Goal: Task Accomplishment & Management: Use online tool/utility

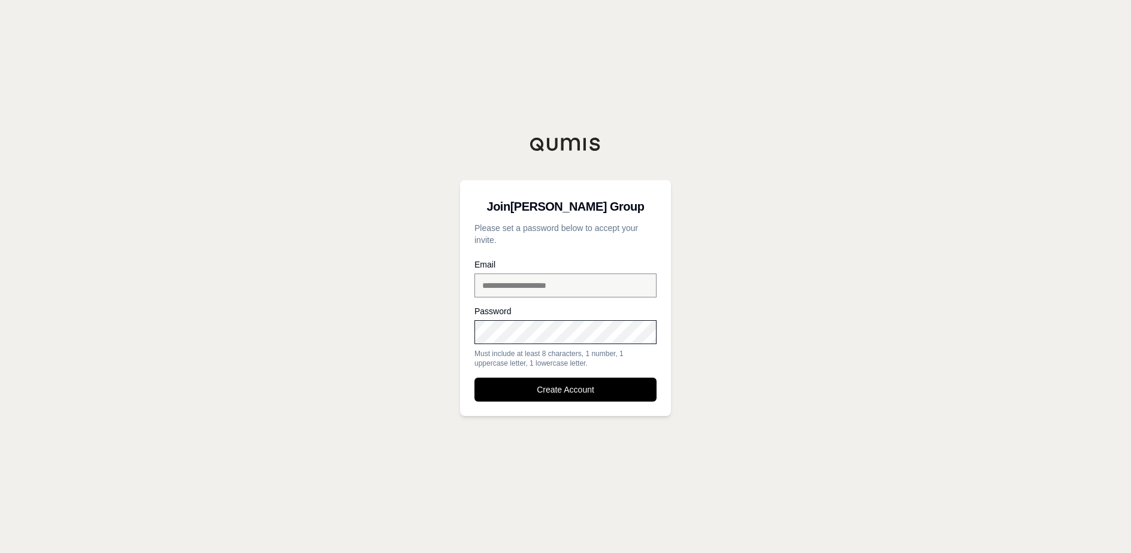
click at [393, 332] on div "**********" at bounding box center [565, 276] width 1131 height 553
click at [588, 388] on button "Create Account" at bounding box center [565, 390] width 182 height 24
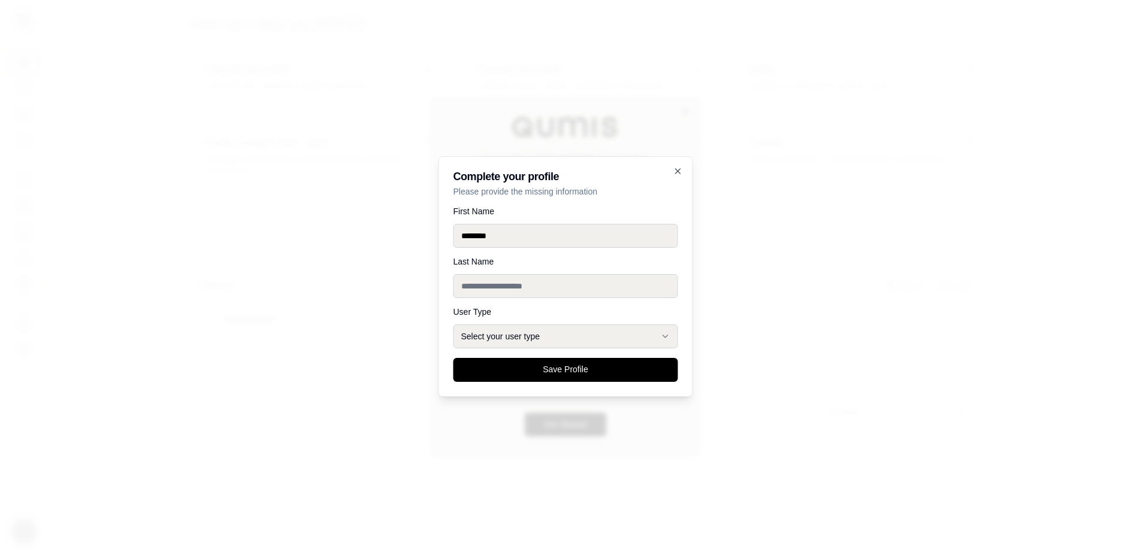
type input "*******"
type input "******"
select select "******"
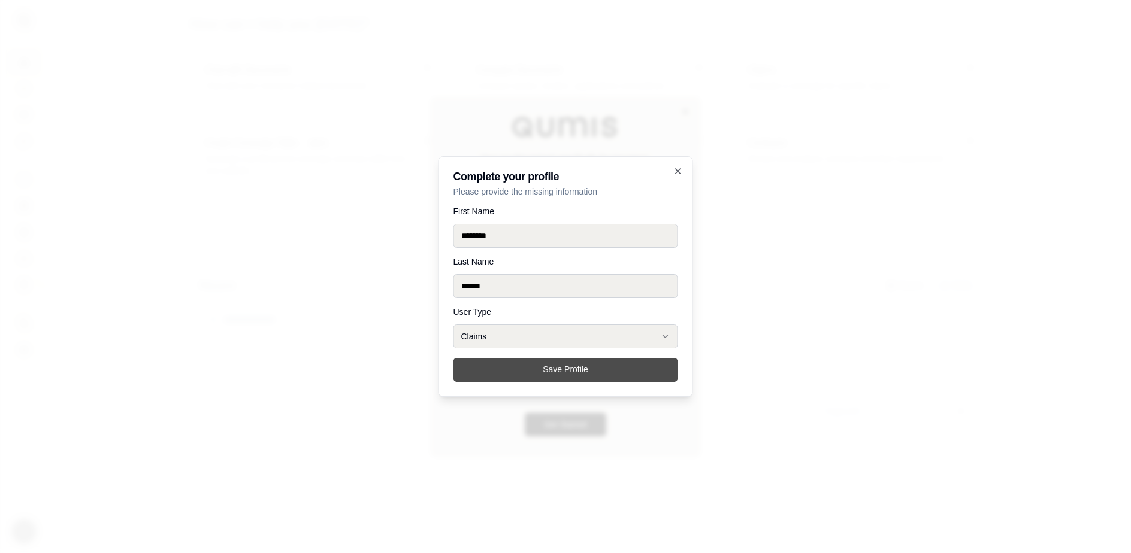
click at [591, 377] on button "Save Profile" at bounding box center [565, 370] width 225 height 24
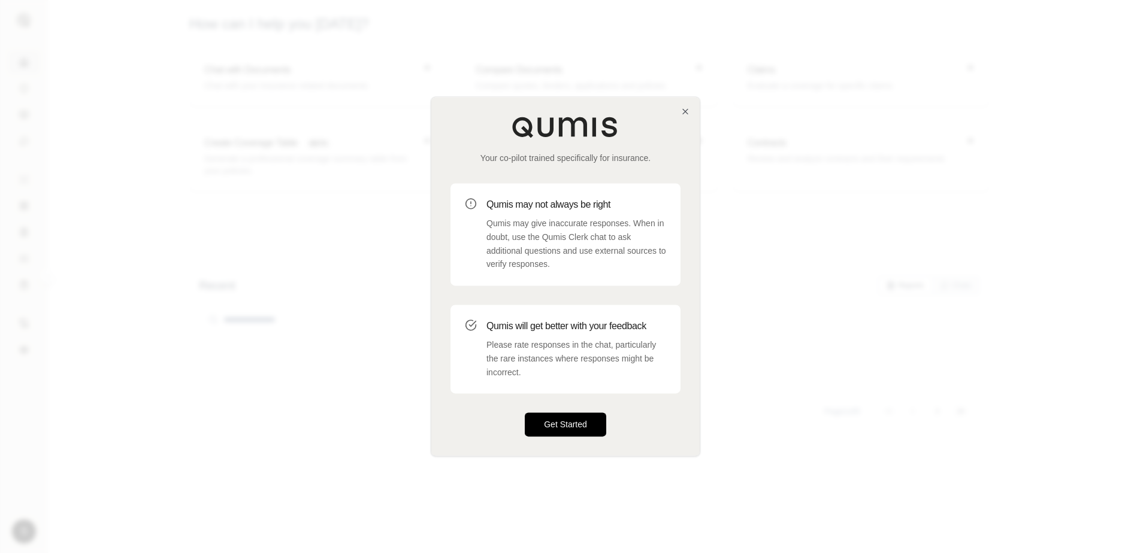
click at [568, 425] on button "Get Started" at bounding box center [565, 425] width 81 height 24
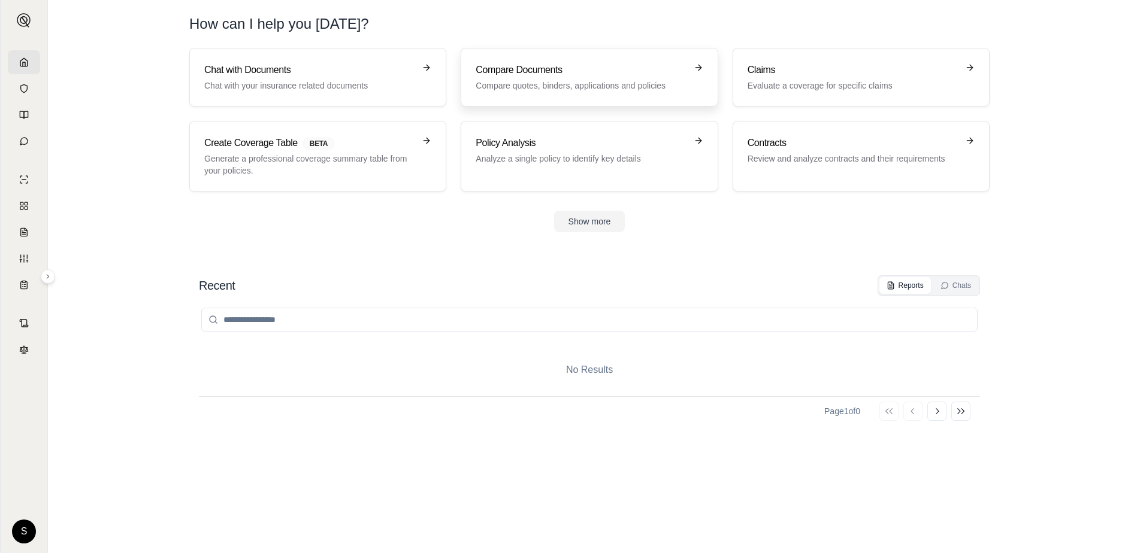
click at [686, 69] on div "Compare Documents Compare quotes, binders, applications and policies" at bounding box center [589, 77] width 227 height 29
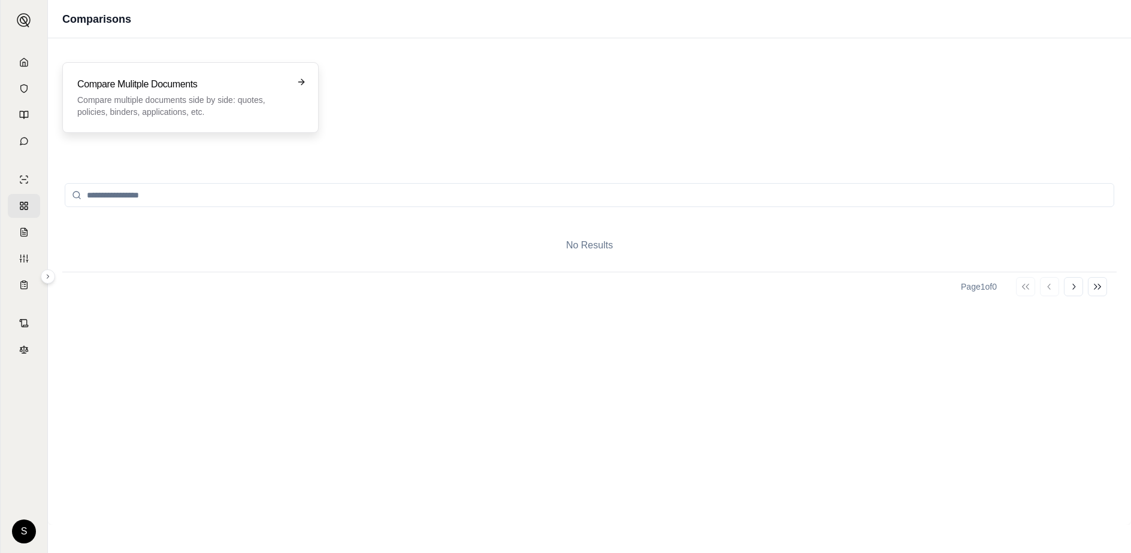
click at [295, 79] on div "Compare Mulitple Documents Compare multiple documents side by side: quotes, pol…" at bounding box center [190, 97] width 226 height 41
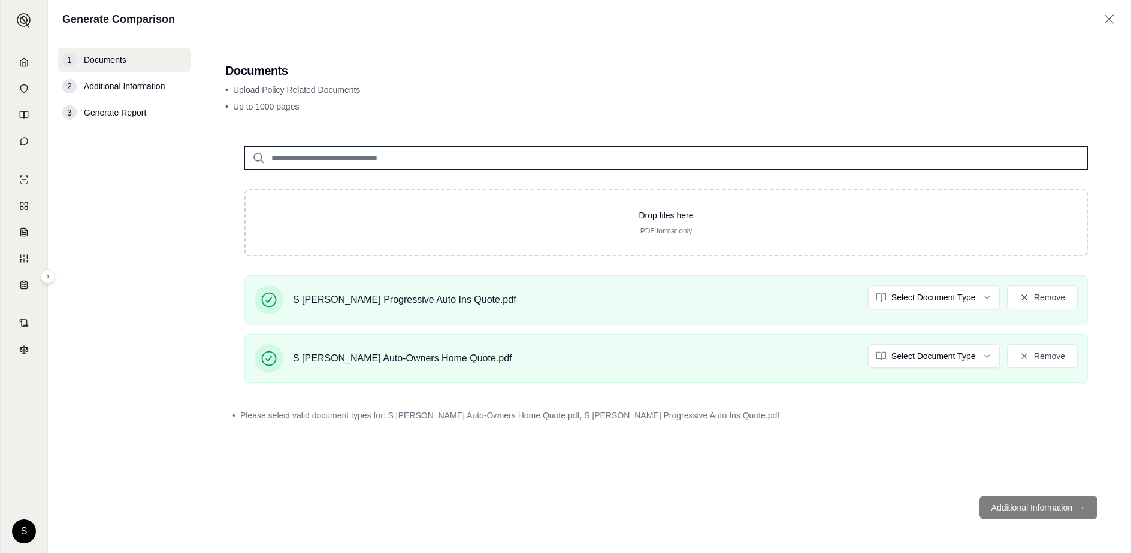
click at [1057, 509] on footer "Additional Information →" at bounding box center [666, 507] width 882 height 43
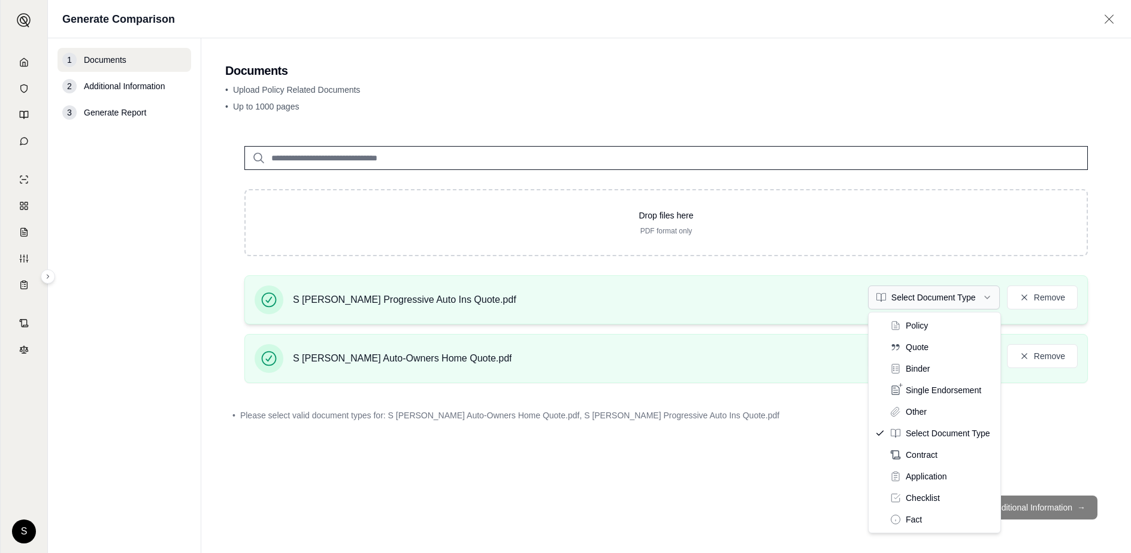
click at [956, 297] on html "S Generate Comparison 1 Documents 2 Additional Information 3 Generate Report Do…" at bounding box center [565, 276] width 1131 height 553
click at [963, 303] on html "Document type updated successfully S Generate Comparison 1 Documents 2 Addition…" at bounding box center [565, 276] width 1131 height 553
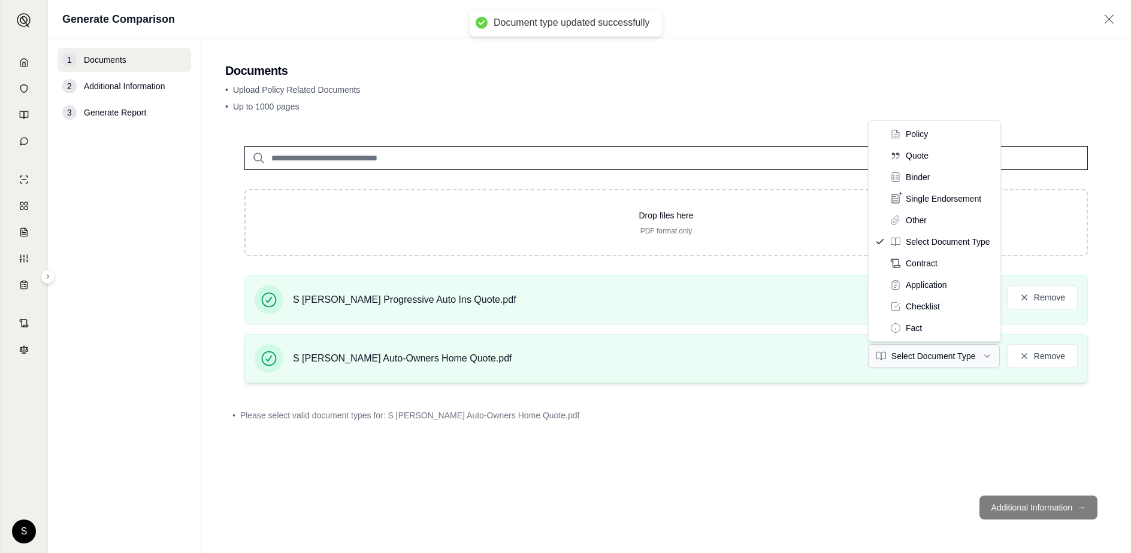
click at [951, 358] on html "Document type updated successfully S Generate Comparison 1 Documents 2 Addition…" at bounding box center [565, 276] width 1131 height 553
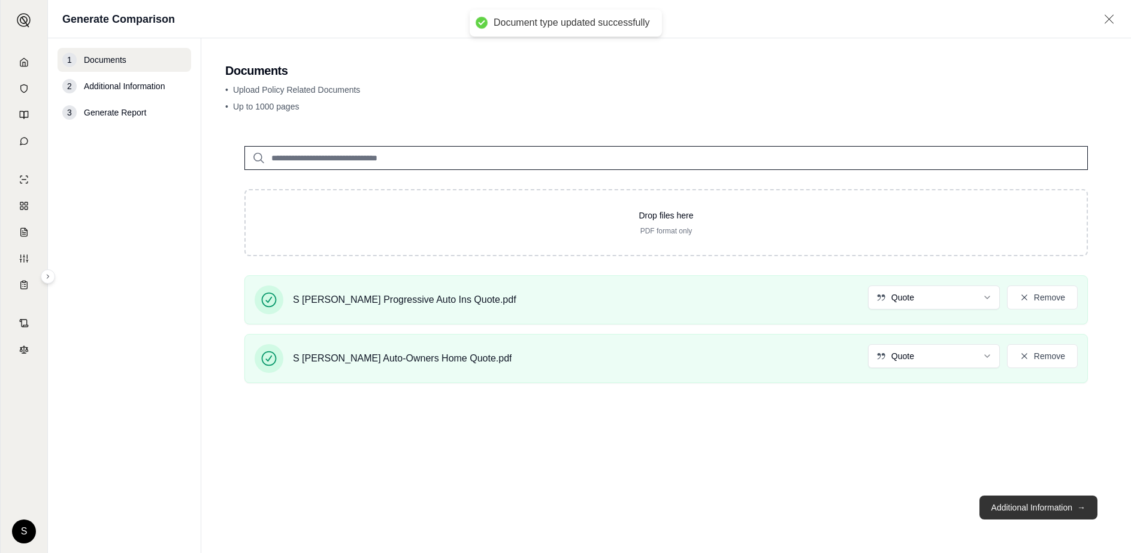
click at [1038, 511] on button "Additional Information →" at bounding box center [1038, 508] width 118 height 24
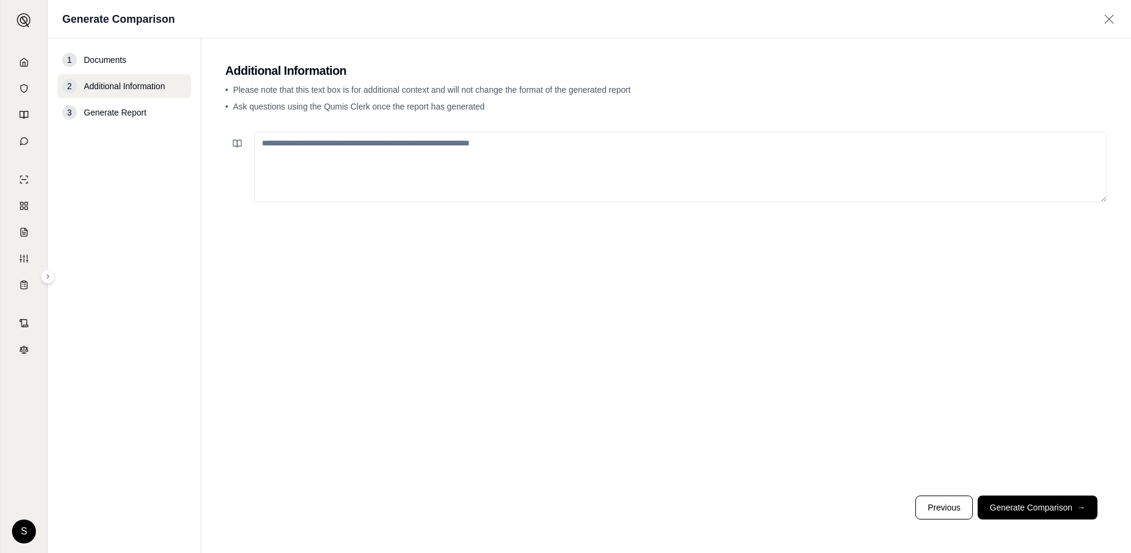
click at [496, 163] on textarea at bounding box center [680, 167] width 853 height 71
type textarea "**********"
click at [1047, 504] on button "Generate Comparison →" at bounding box center [1037, 508] width 120 height 24
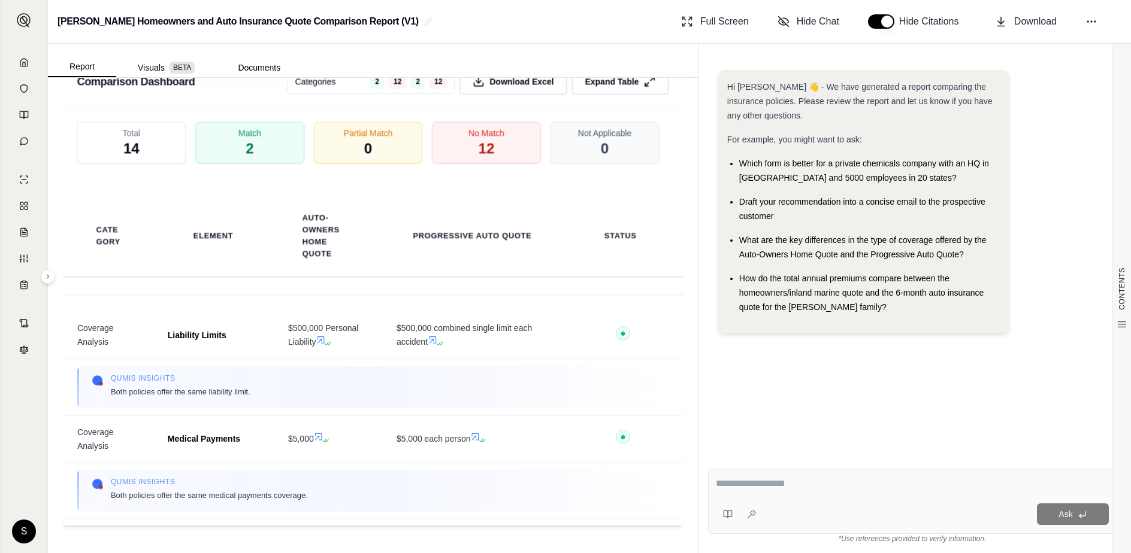
scroll to position [1816, 0]
click at [766, 491] on div at bounding box center [912, 486] width 393 height 19
click at [802, 485] on textarea at bounding box center [912, 484] width 393 height 14
type textarea "**********"
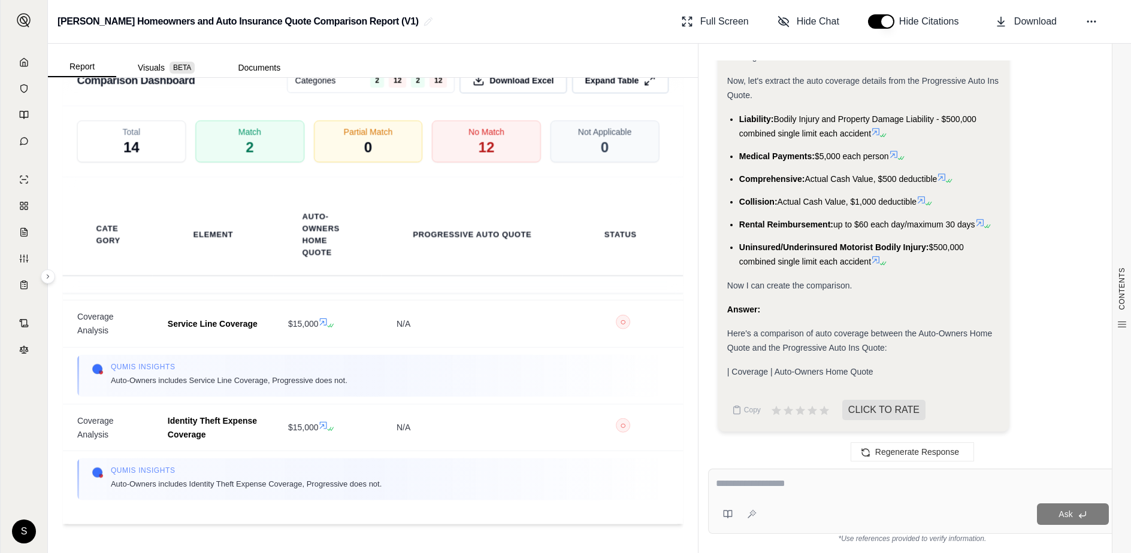
scroll to position [912, 0]
click at [259, 68] on button "Documents" at bounding box center [259, 67] width 86 height 19
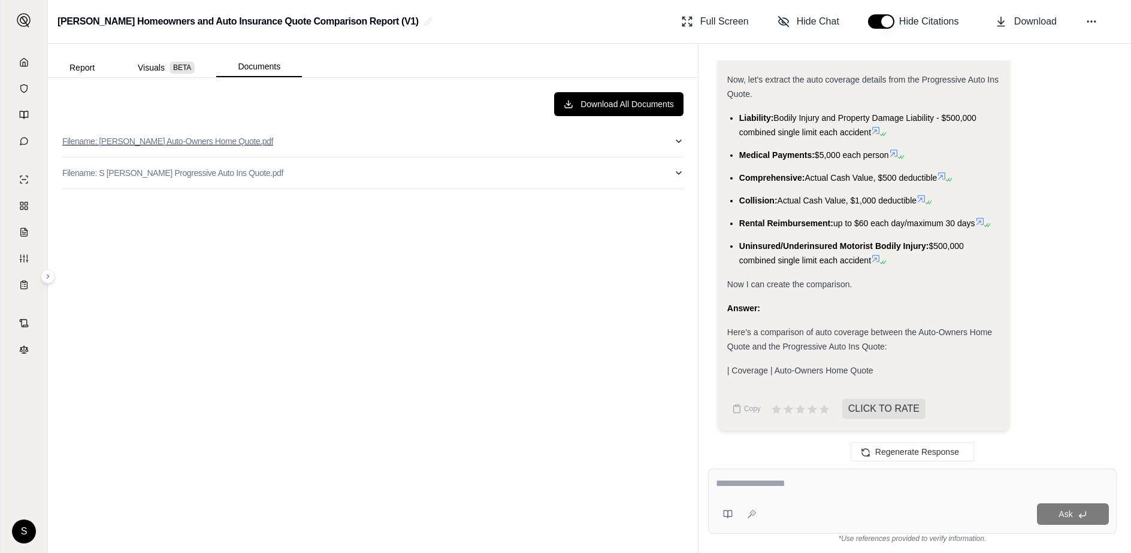
click at [680, 142] on icon "button" at bounding box center [679, 142] width 10 height 10
click at [89, 69] on button "Report" at bounding box center [82, 67] width 68 height 19
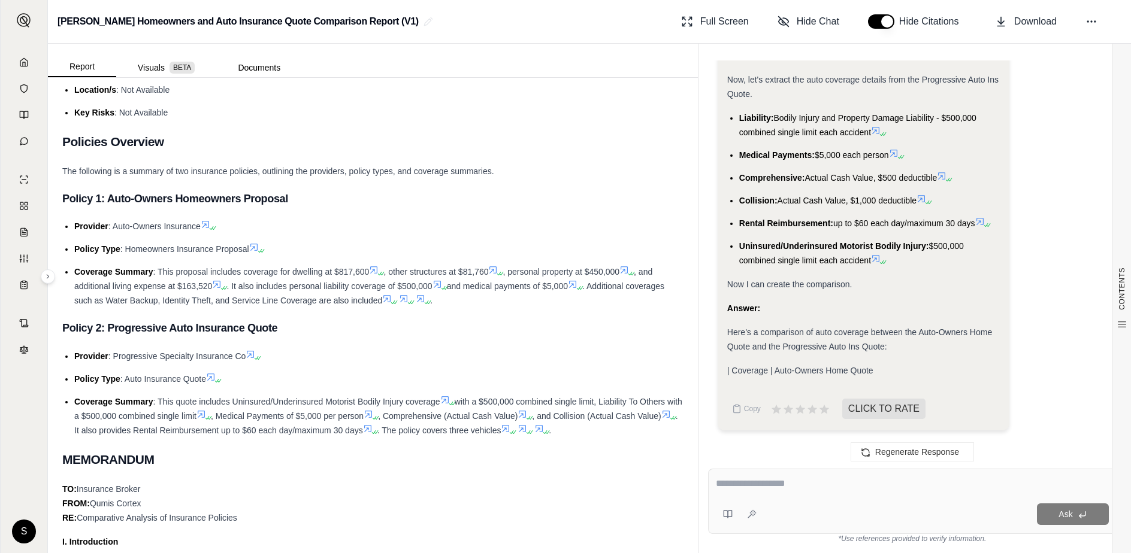
scroll to position [0, 0]
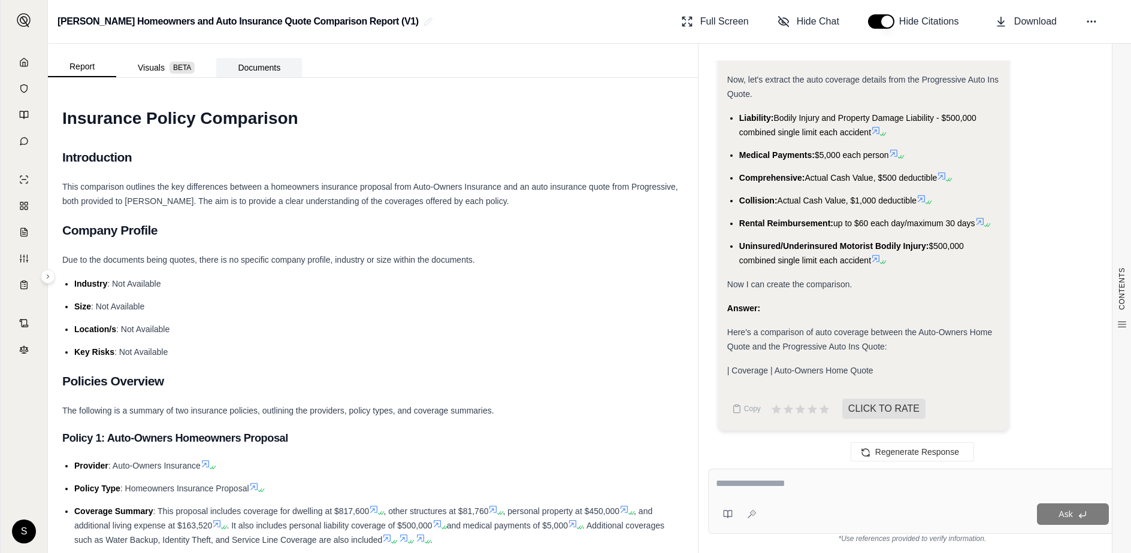
click at [259, 66] on button "Documents" at bounding box center [259, 67] width 86 height 19
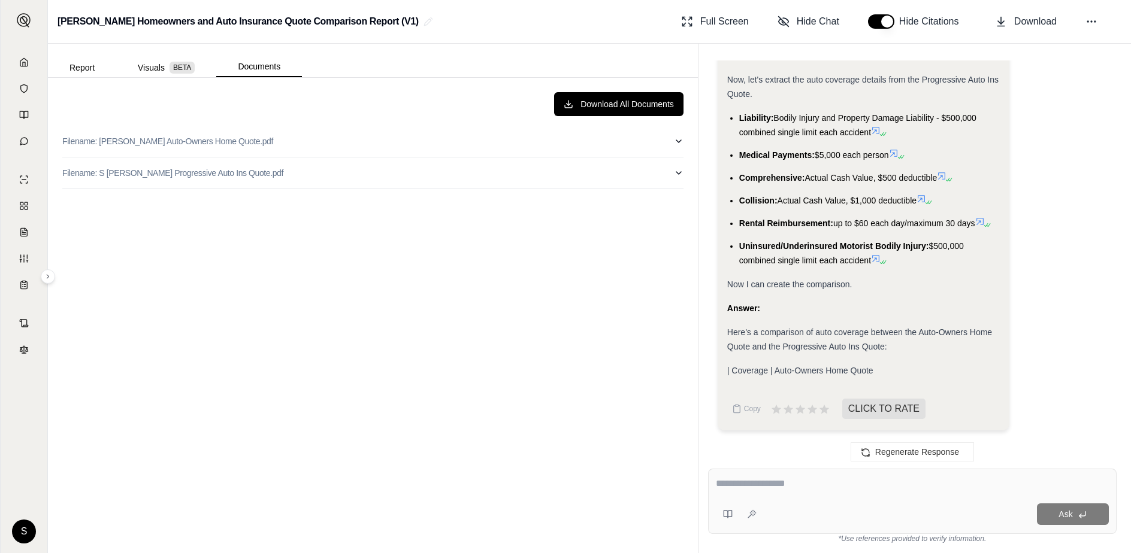
drag, startPoint x: 201, startPoint y: 144, endPoint x: 786, endPoint y: 480, distance: 675.0
click at [786, 480] on textarea at bounding box center [912, 484] width 393 height 14
type textarea "**********"
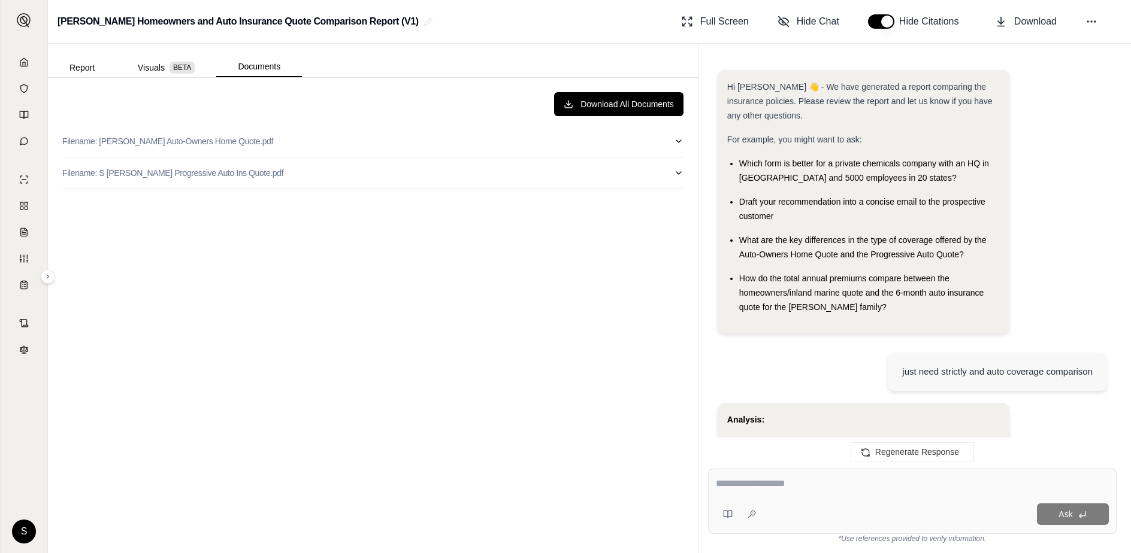
scroll to position [1086, 0]
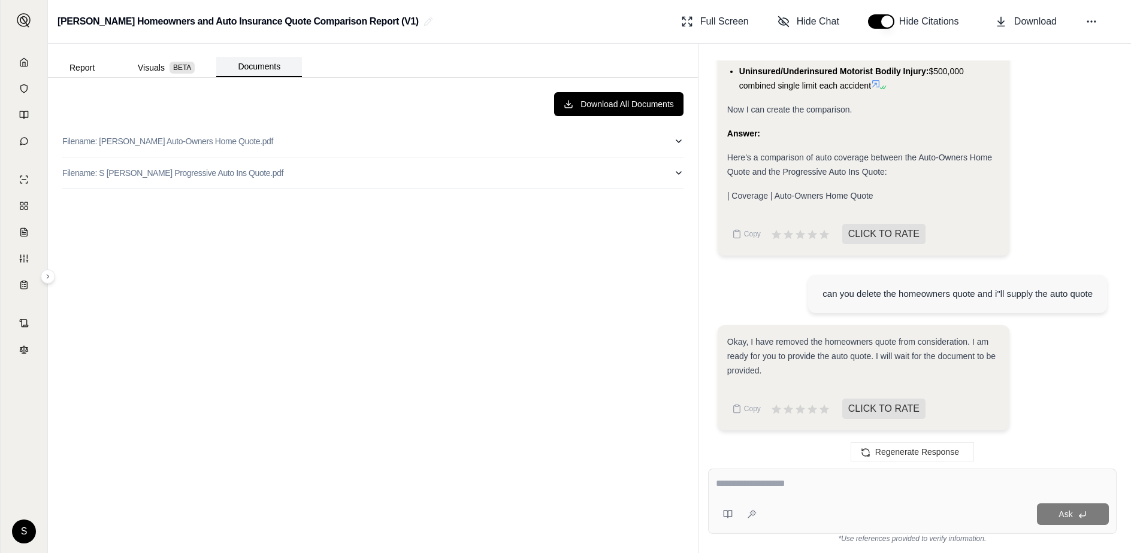
click at [261, 69] on button "Documents" at bounding box center [259, 67] width 86 height 20
click at [673, 138] on button "Filename: [PERSON_NAME] Auto-Owners Home Quote.pdf" at bounding box center [372, 141] width 621 height 31
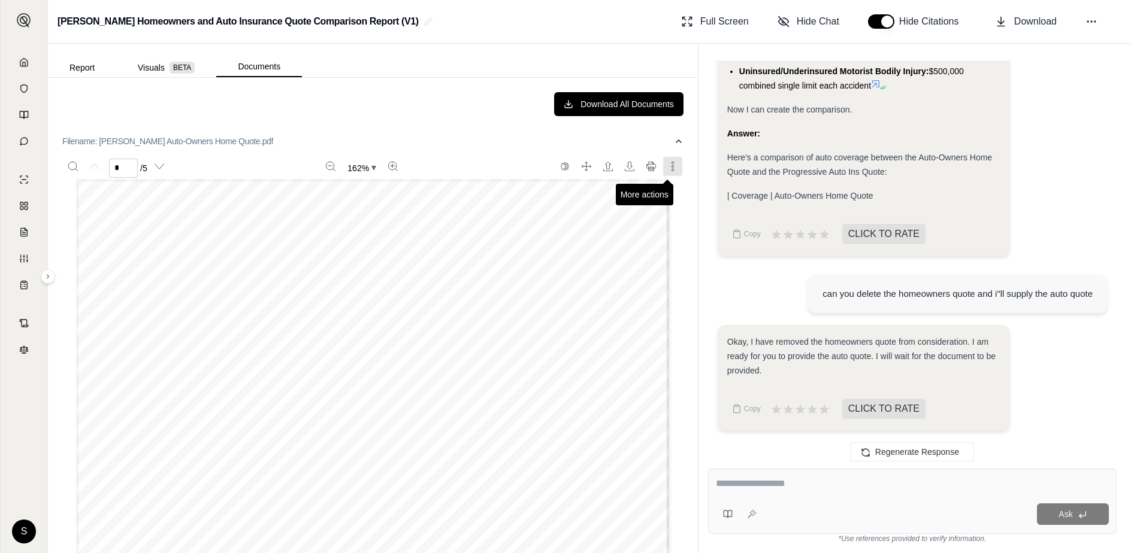
click at [668, 163] on icon "More actions" at bounding box center [673, 167] width 10 height 10
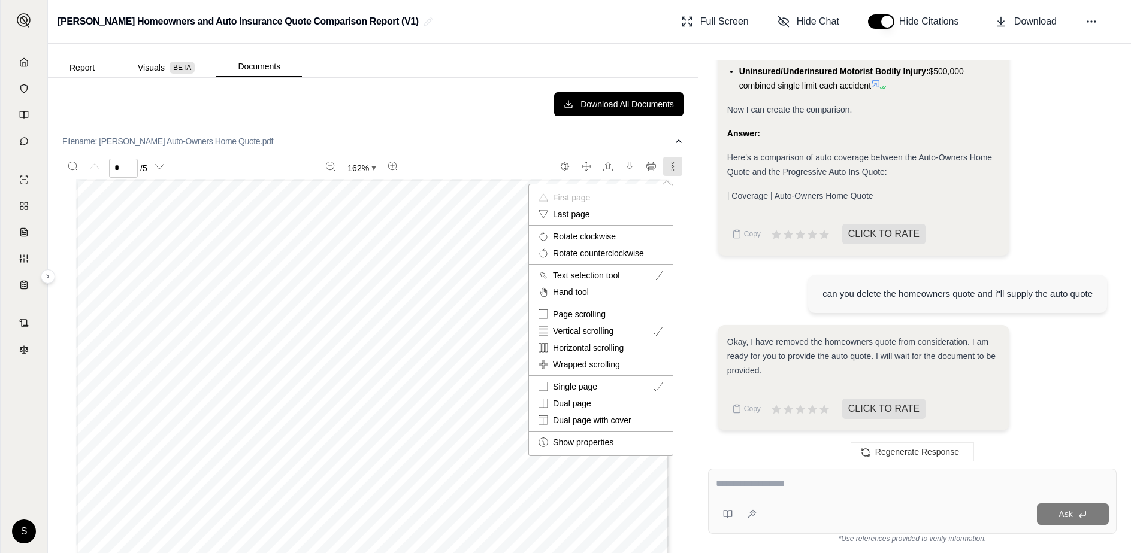
click at [665, 163] on div at bounding box center [565, 276] width 1131 height 553
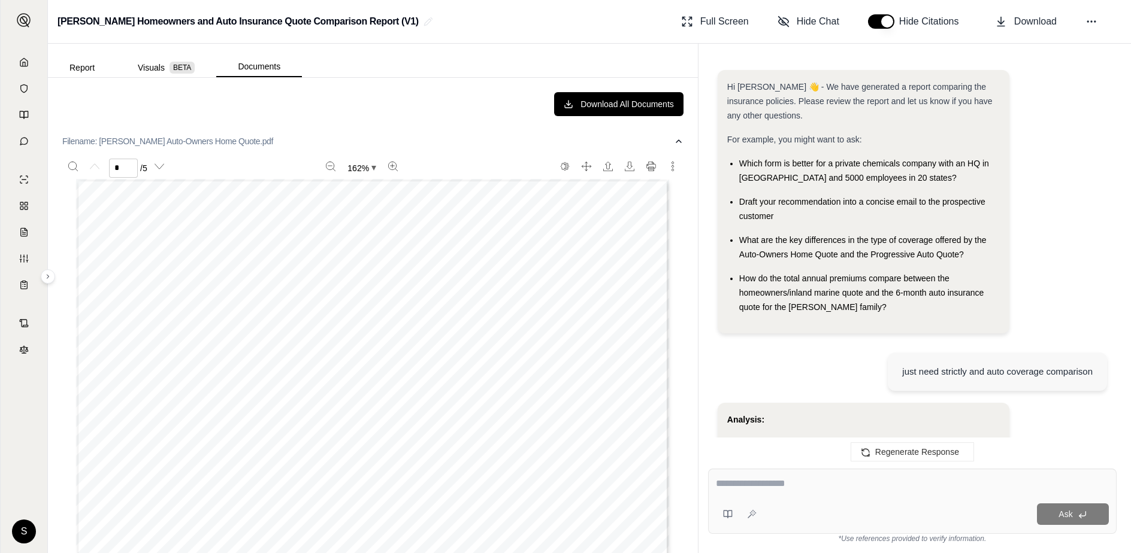
scroll to position [1185, 0]
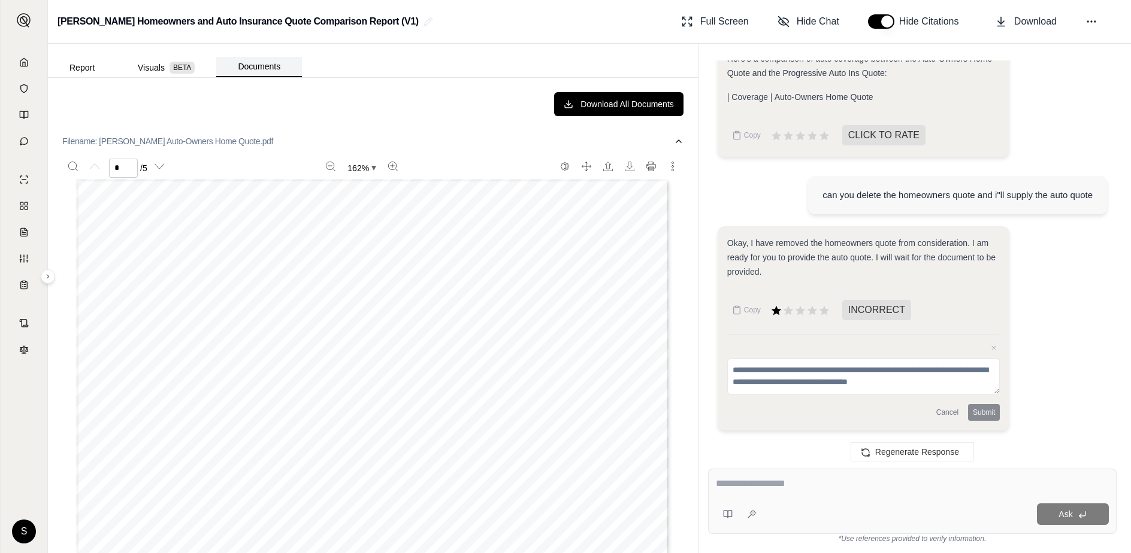
click at [256, 71] on button "Documents" at bounding box center [259, 67] width 86 height 20
click at [260, 68] on button "Documents" at bounding box center [259, 67] width 86 height 20
click at [94, 168] on icon "Previous page" at bounding box center [95, 167] width 10 height 10
click at [676, 140] on icon "button" at bounding box center [678, 141] width 5 height 2
click at [270, 66] on button "Documents" at bounding box center [259, 67] width 86 height 20
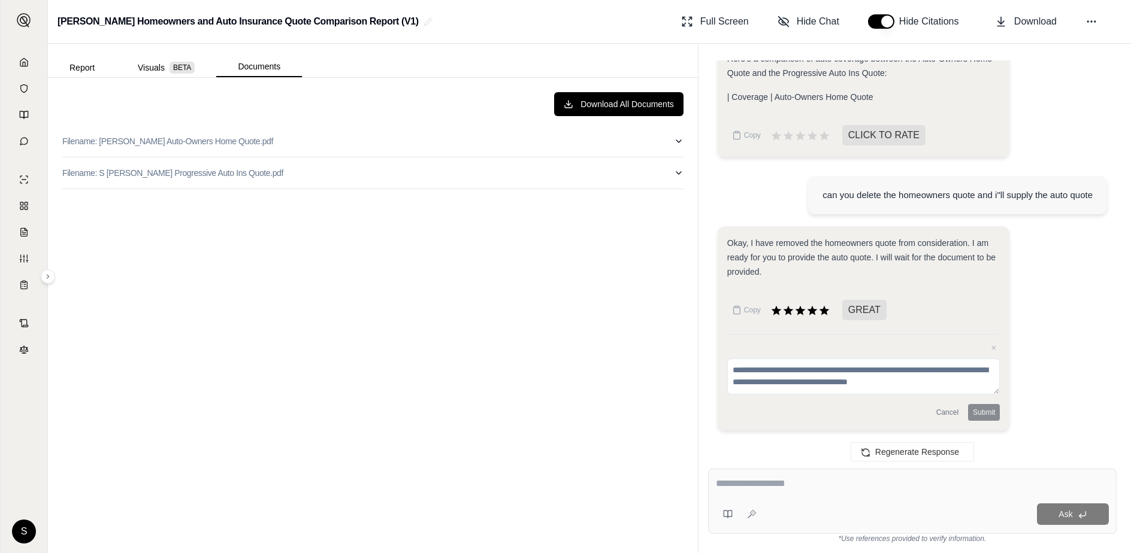
click at [798, 485] on textarea at bounding box center [912, 484] width 393 height 14
type textarea "**********"
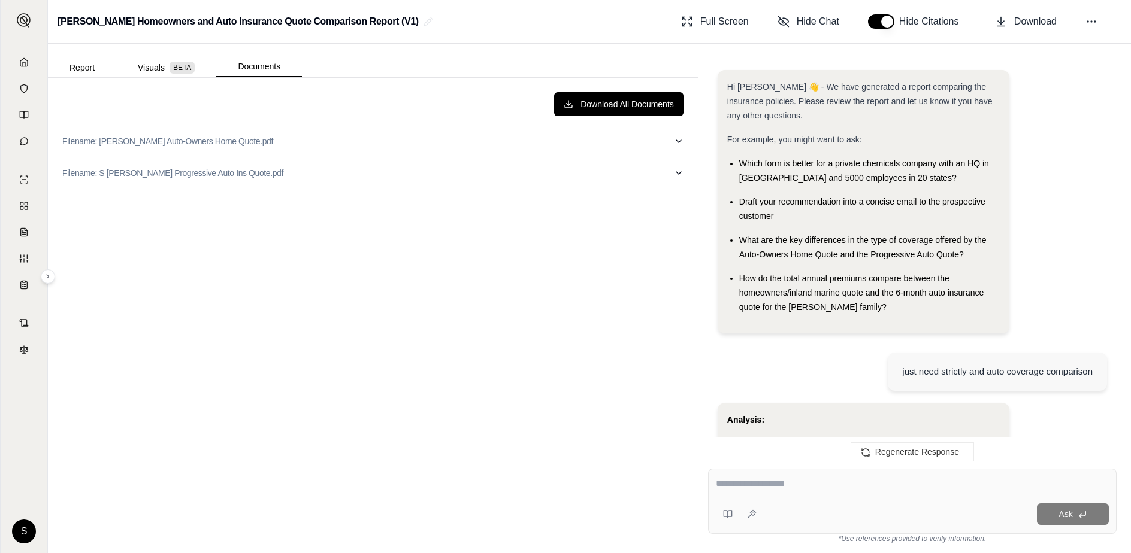
scroll to position [1374, 0]
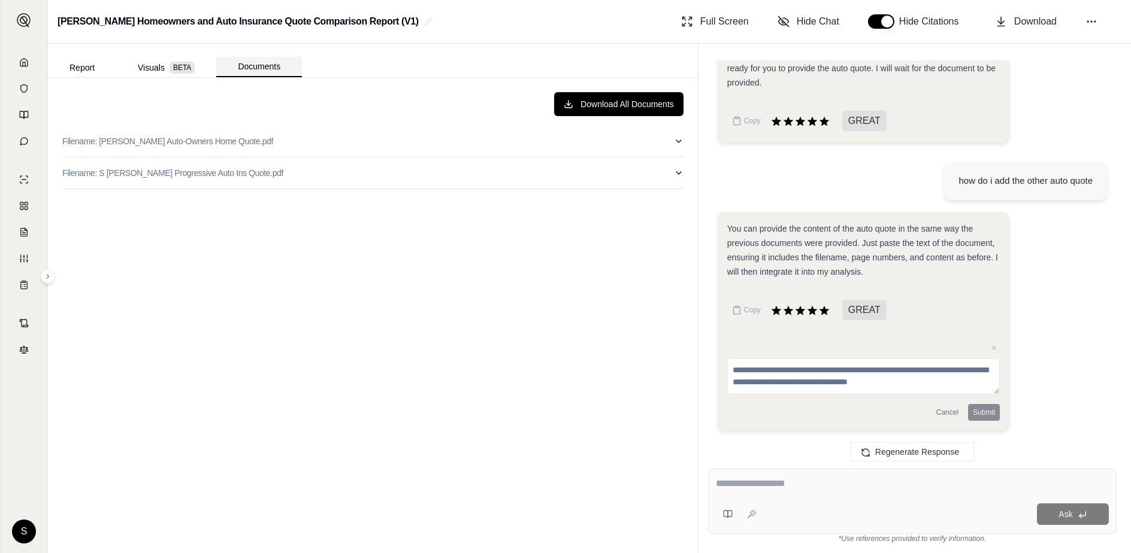
click at [255, 68] on button "Documents" at bounding box center [259, 67] width 86 height 20
click at [87, 71] on button "Report" at bounding box center [82, 67] width 68 height 19
click at [258, 67] on button "Documents" at bounding box center [259, 67] width 86 height 20
click at [758, 483] on textarea at bounding box center [912, 484] width 393 height 14
drag, startPoint x: 758, startPoint y: 483, endPoint x: 747, endPoint y: 486, distance: 10.6
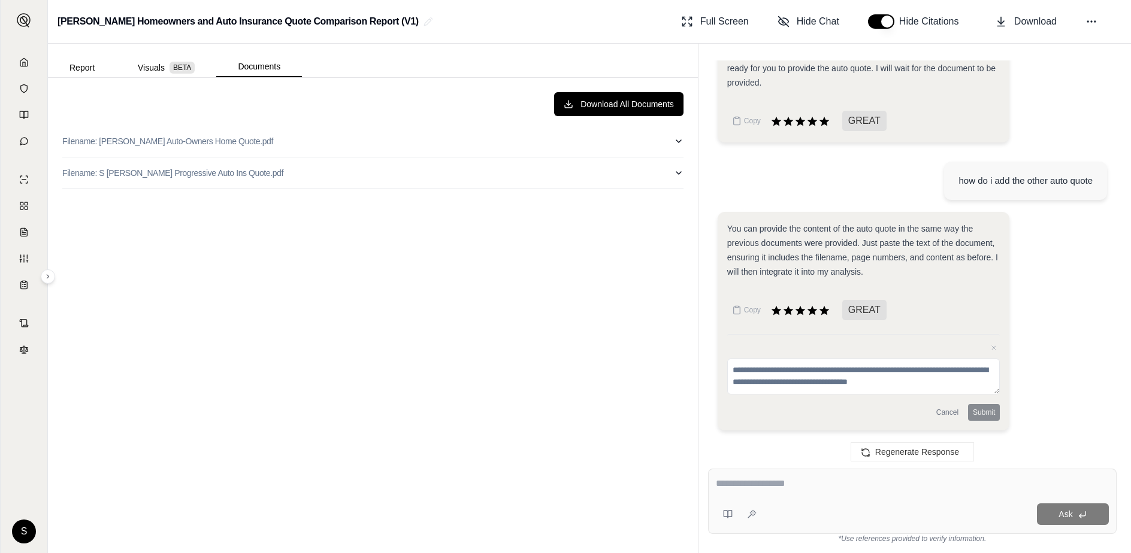
click at [747, 486] on textarea at bounding box center [912, 484] width 393 height 14
click at [263, 68] on button "Documents" at bounding box center [259, 67] width 86 height 20
click at [25, 61] on icon at bounding box center [24, 62] width 10 height 10
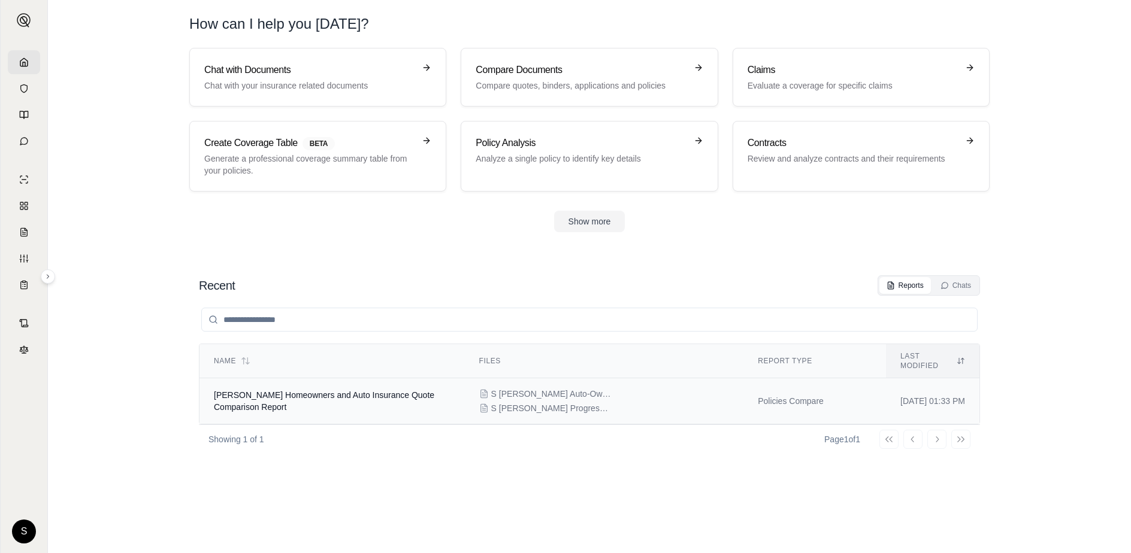
click at [349, 390] on span "[PERSON_NAME] Homeowners and Auto Insurance Quote Comparison Report" at bounding box center [324, 401] width 220 height 22
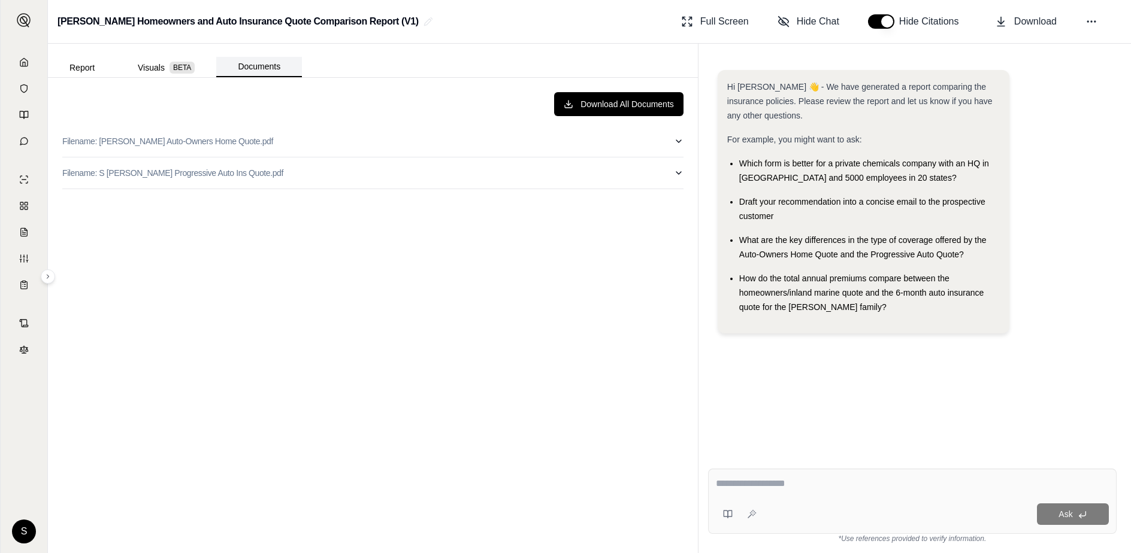
click at [268, 62] on button "Documents" at bounding box center [259, 67] width 86 height 20
click at [26, 61] on icon at bounding box center [24, 62] width 10 height 10
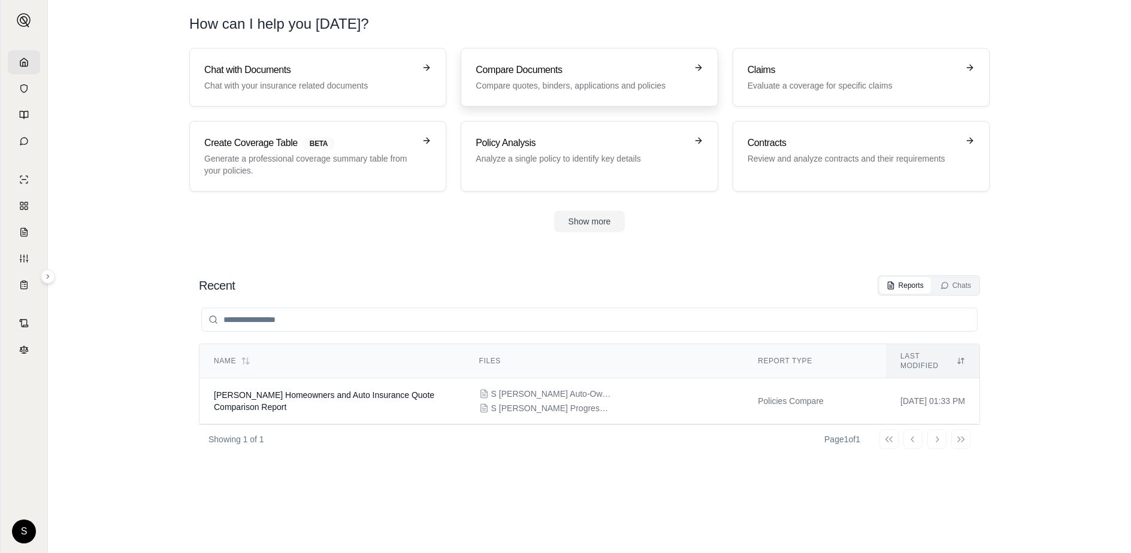
click at [559, 78] on div "Compare Documents Compare quotes, binders, applications and policies" at bounding box center [581, 77] width 210 height 29
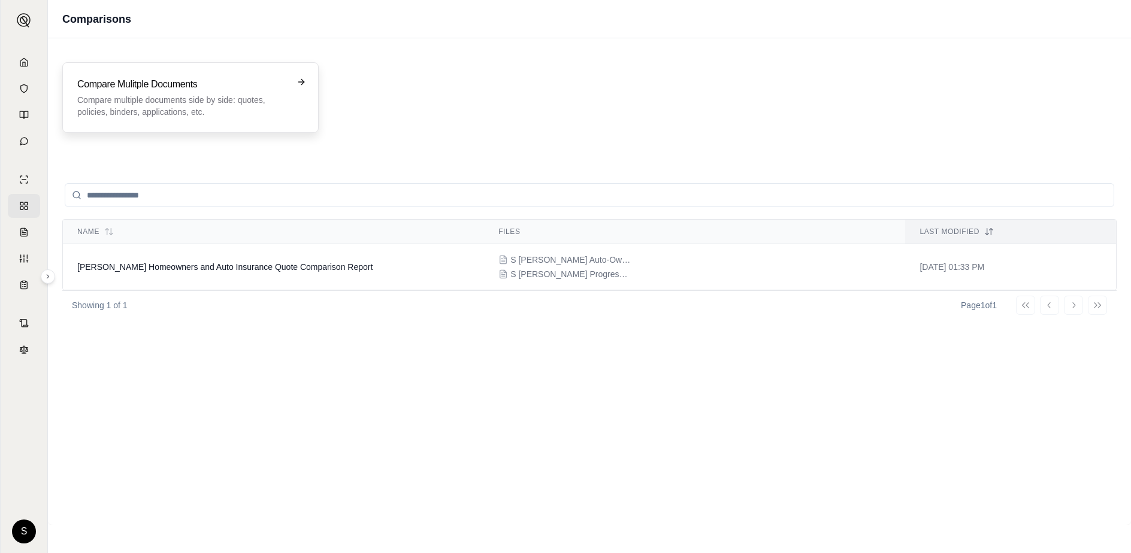
click at [287, 83] on div "Compare Mulitple Documents Compare multiple documents side by side: quotes, pol…" at bounding box center [190, 97] width 226 height 41
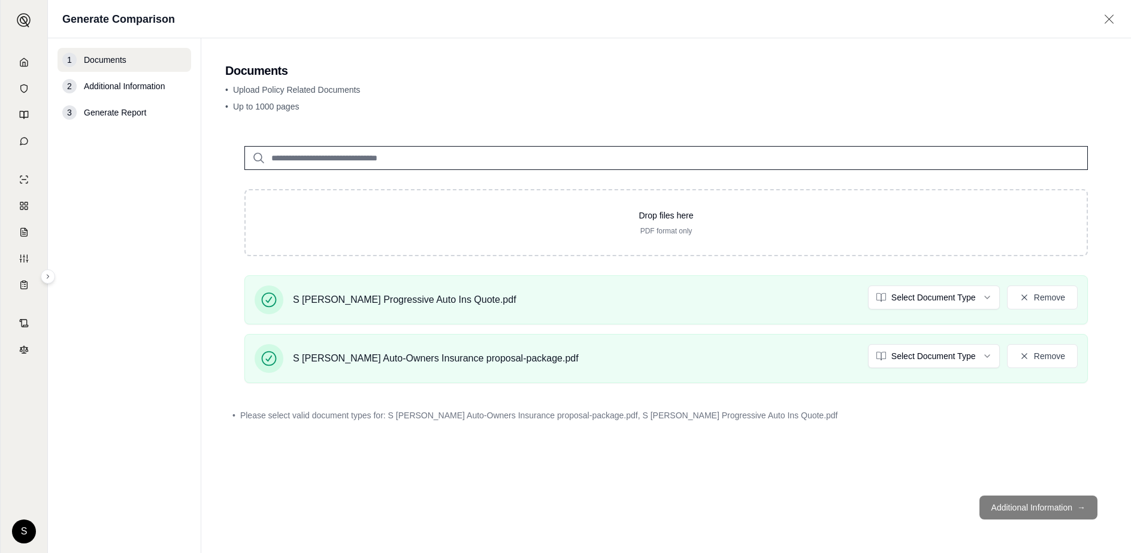
click at [1046, 511] on footer "Additional Information →" at bounding box center [666, 507] width 882 height 43
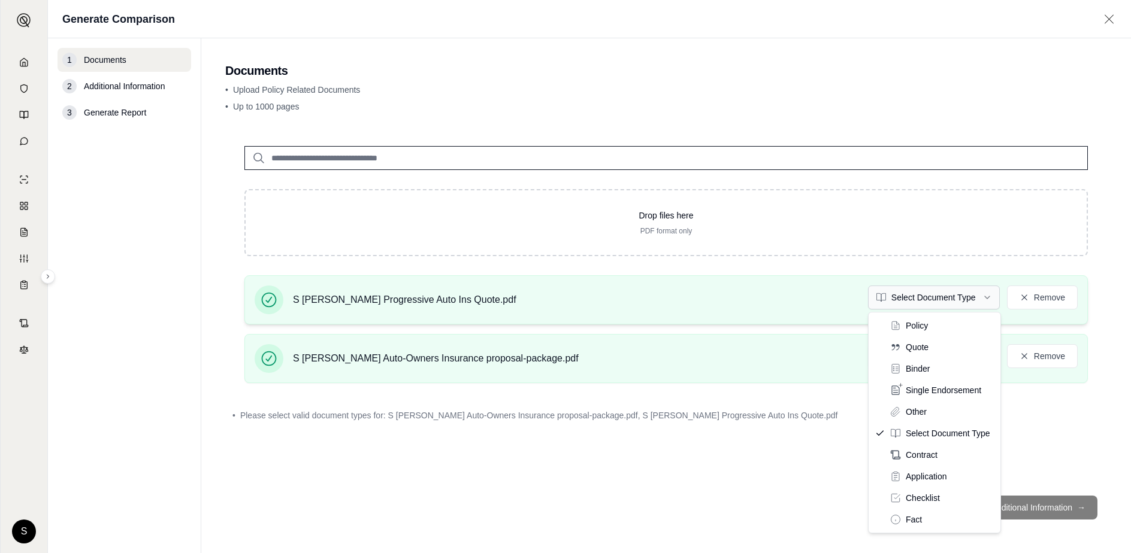
click at [938, 305] on html "S Generate Comparison 1 Documents 2 Additional Information 3 Generate Report Do…" at bounding box center [565, 276] width 1131 height 553
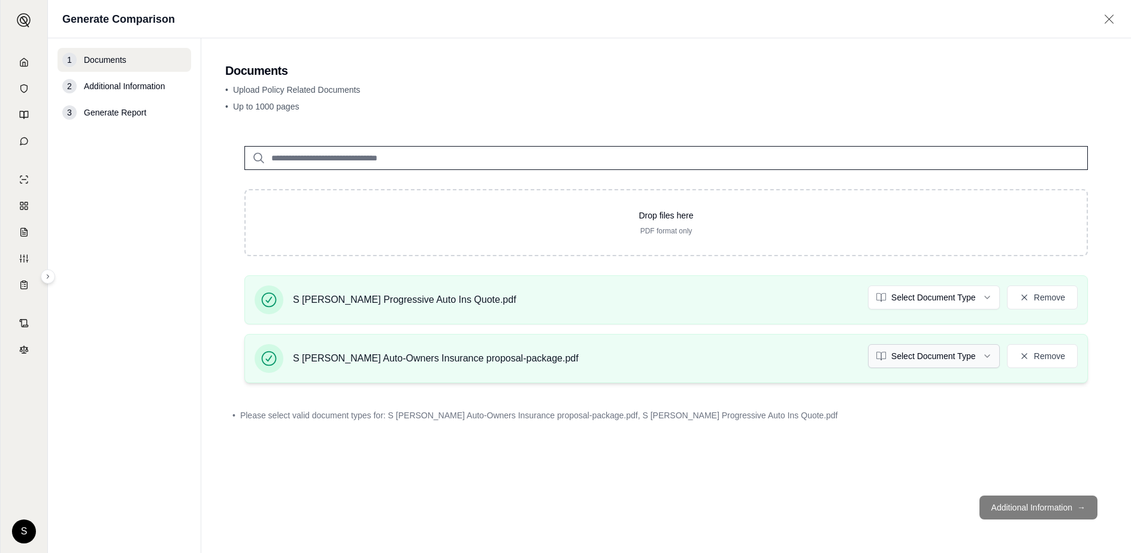
click at [956, 357] on html "S Generate Comparison 1 Documents 2 Additional Information 3 Generate Report Do…" at bounding box center [565, 276] width 1131 height 553
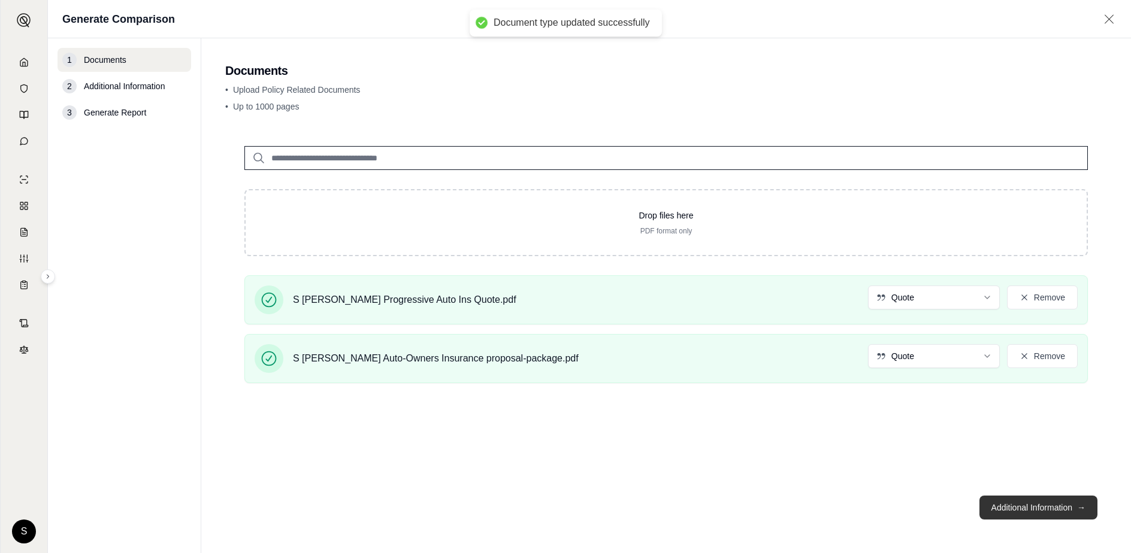
click at [1020, 510] on button "Additional Information →" at bounding box center [1038, 508] width 118 height 24
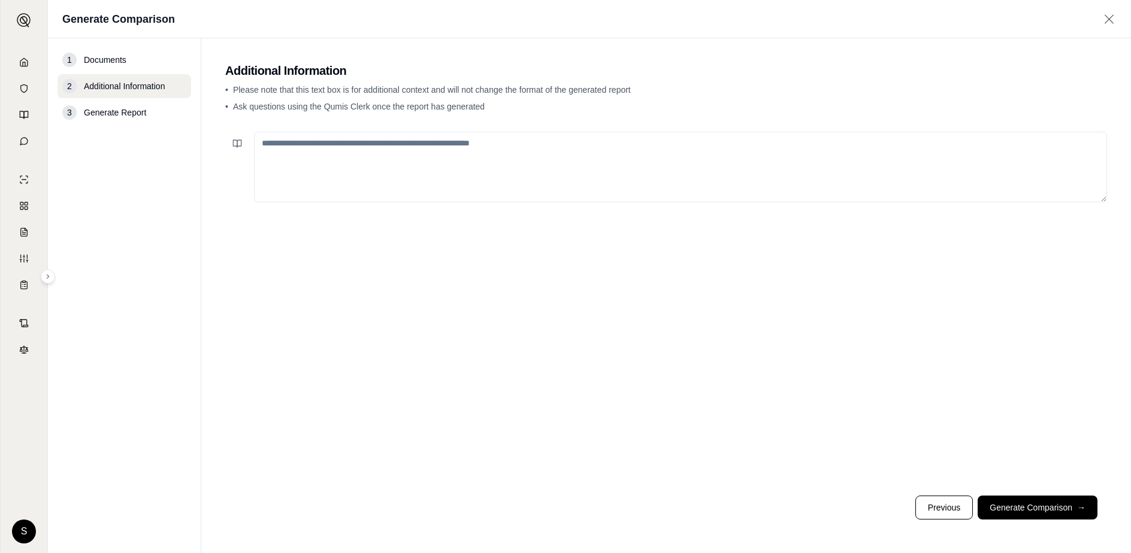
click at [492, 168] on textarea at bounding box center [680, 167] width 853 height 71
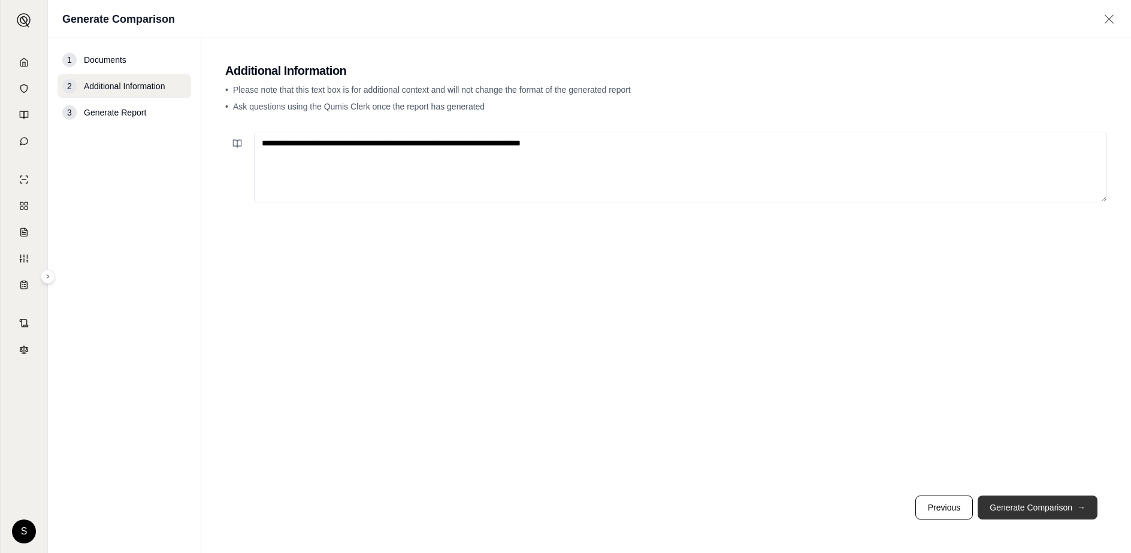
type textarea "**********"
click at [1044, 504] on button "Generate Comparison →" at bounding box center [1037, 508] width 120 height 24
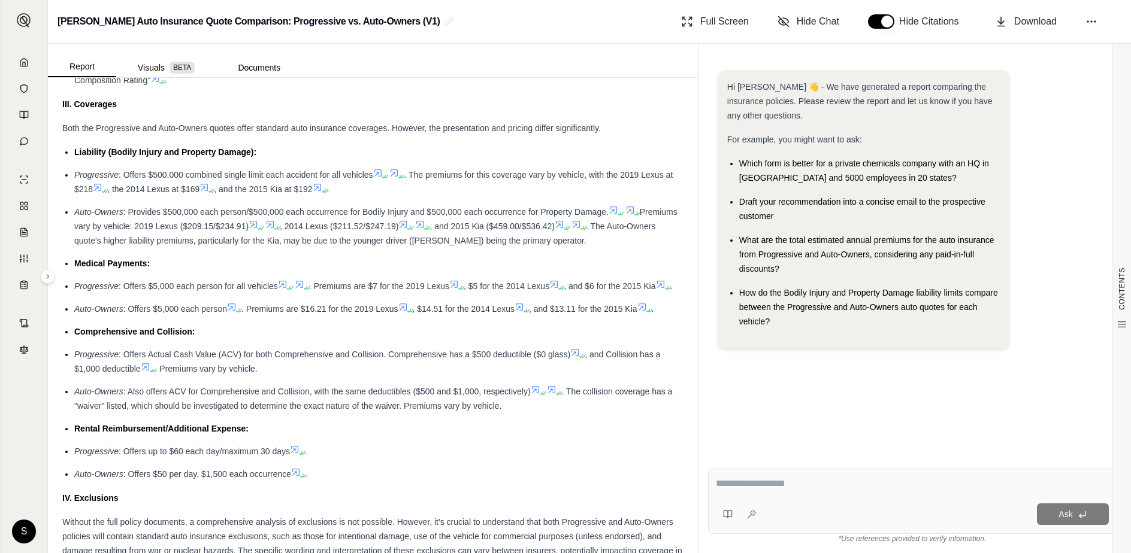
scroll to position [958, 0]
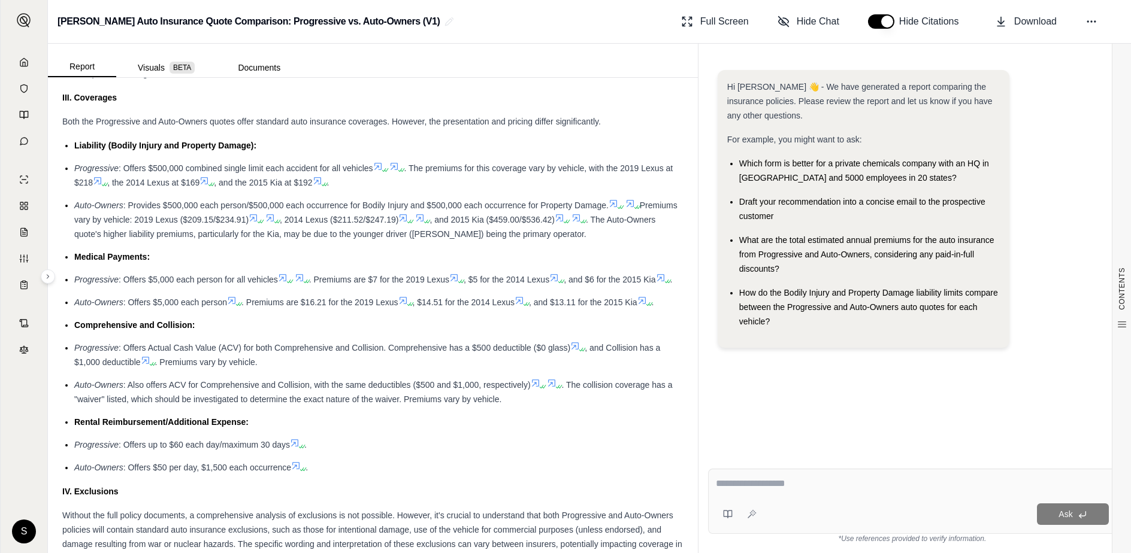
click at [838, 490] on textarea at bounding box center [912, 484] width 393 height 14
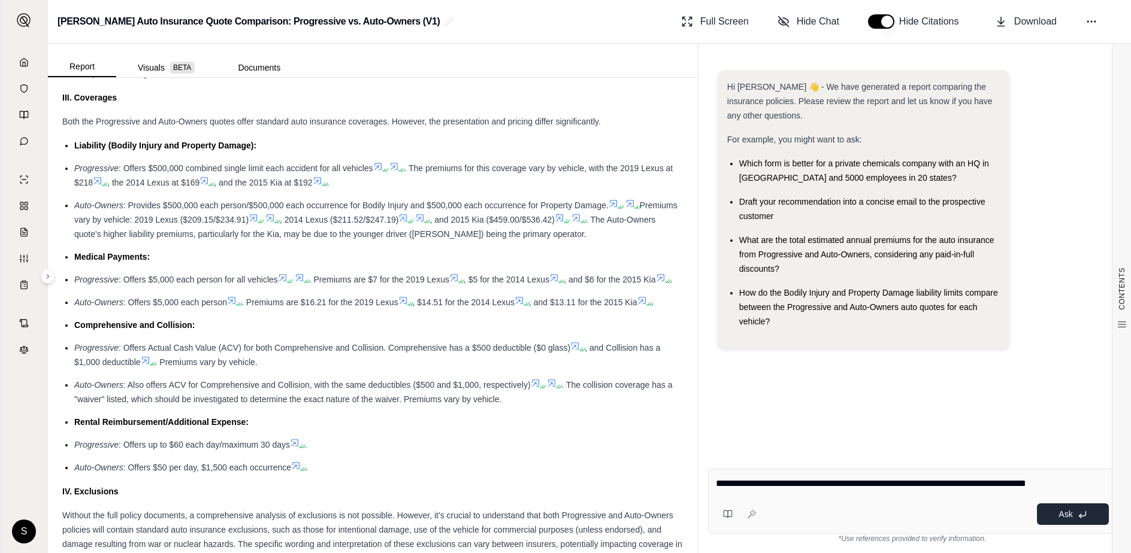
type textarea "**********"
click at [1076, 516] on button "Ask" at bounding box center [1073, 515] width 72 height 22
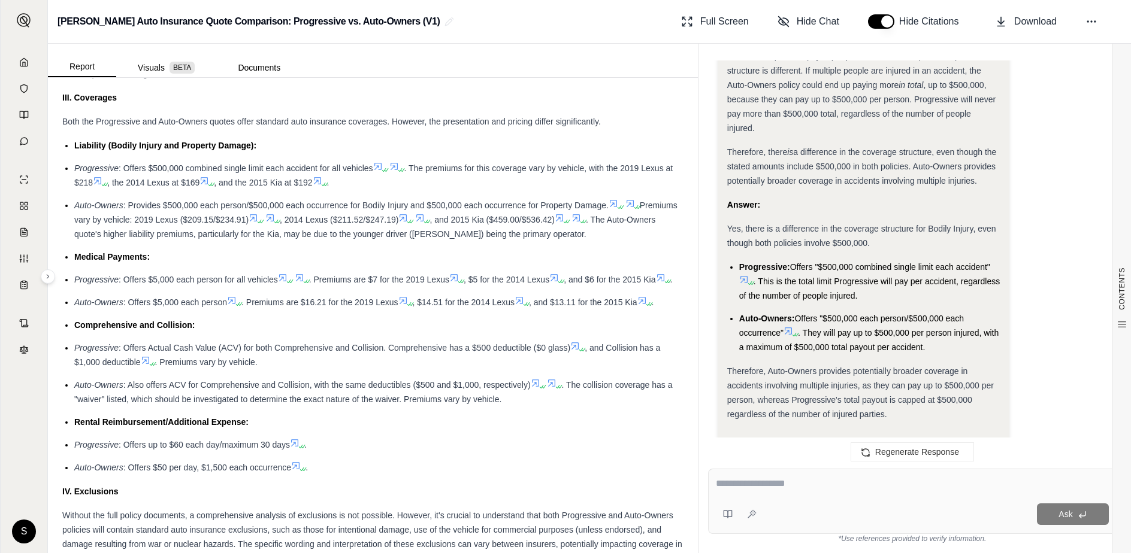
scroll to position [1147, 0]
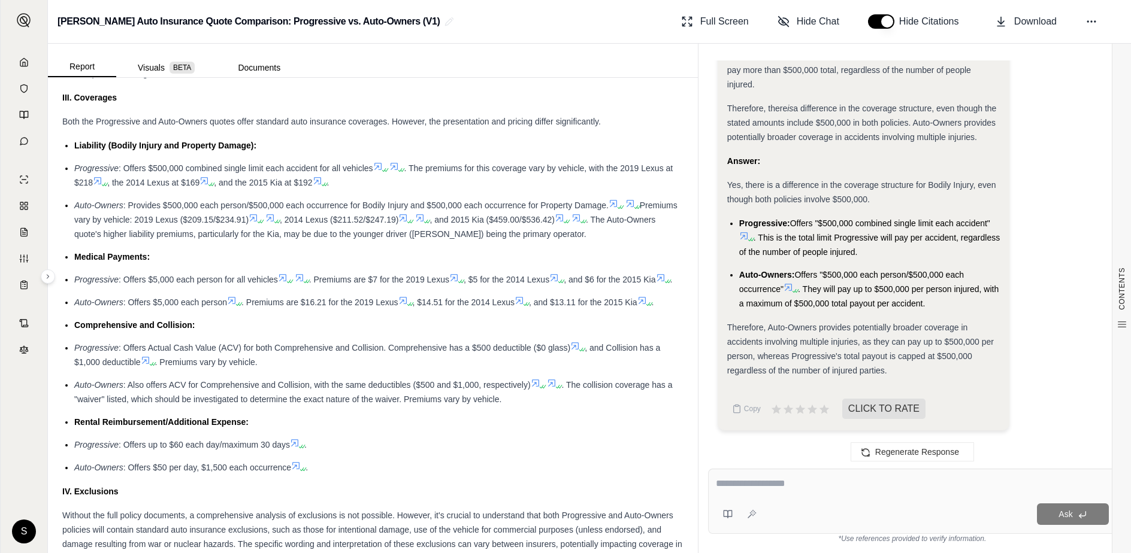
click at [814, 483] on textarea at bounding box center [912, 484] width 393 height 14
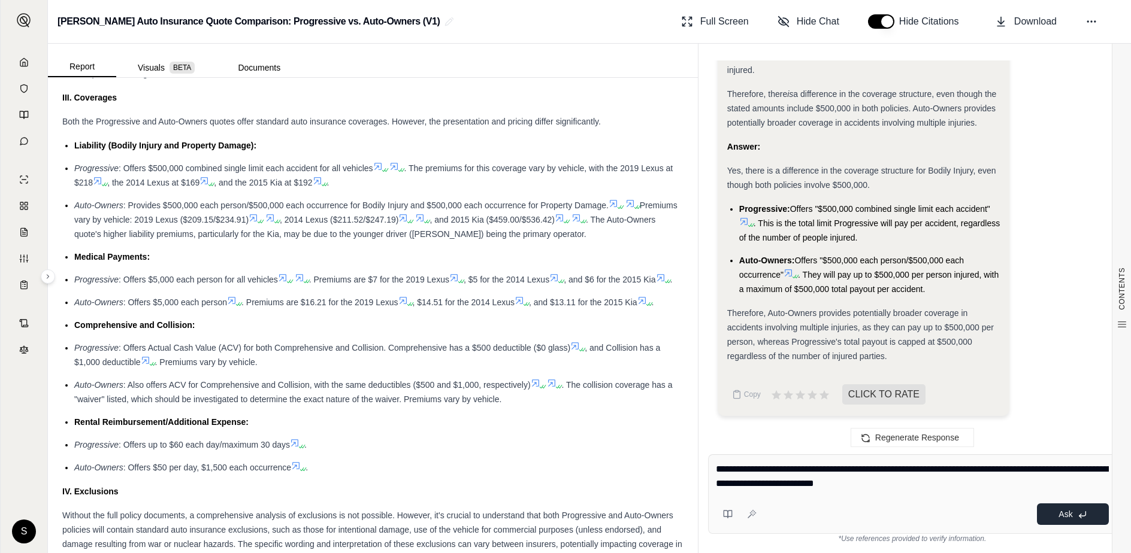
type textarea "**********"
click at [1070, 514] on span "Ask" at bounding box center [1065, 515] width 14 height 10
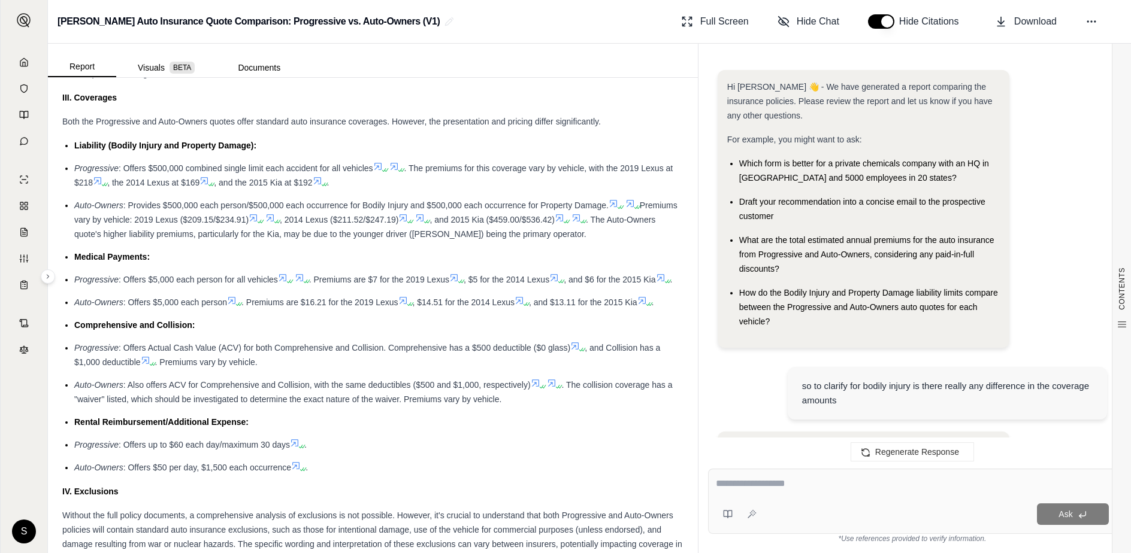
scroll to position [2127, 0]
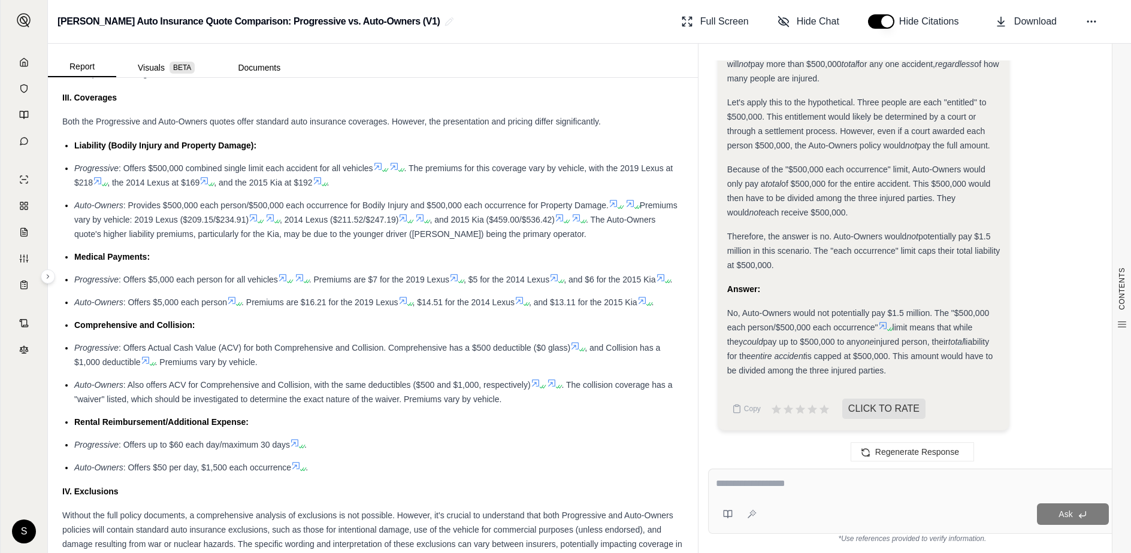
click at [811, 485] on textarea at bounding box center [912, 484] width 393 height 14
type textarea "**********"
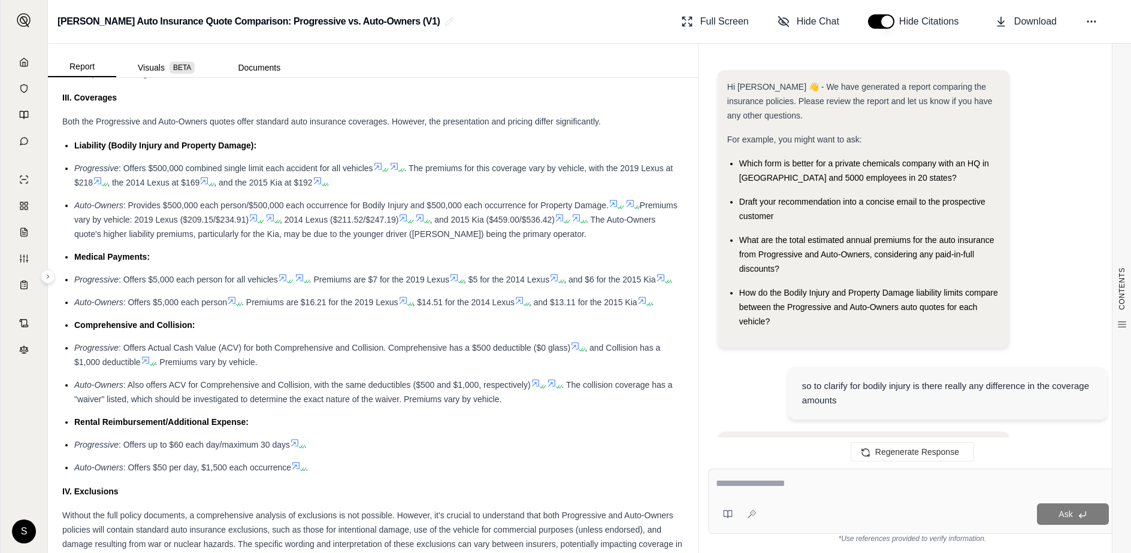
scroll to position [2963, 0]
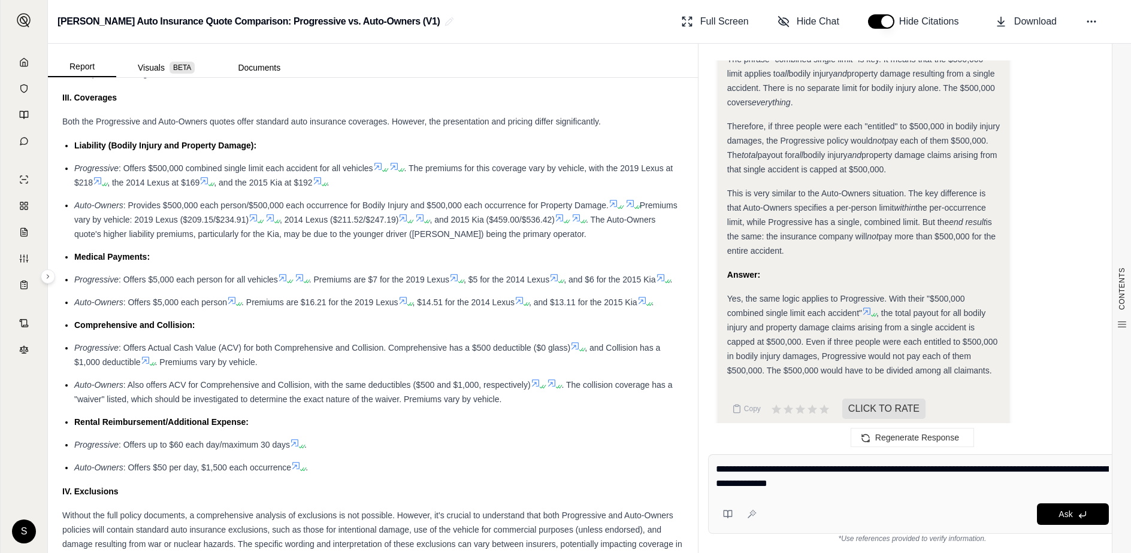
type textarea "**********"
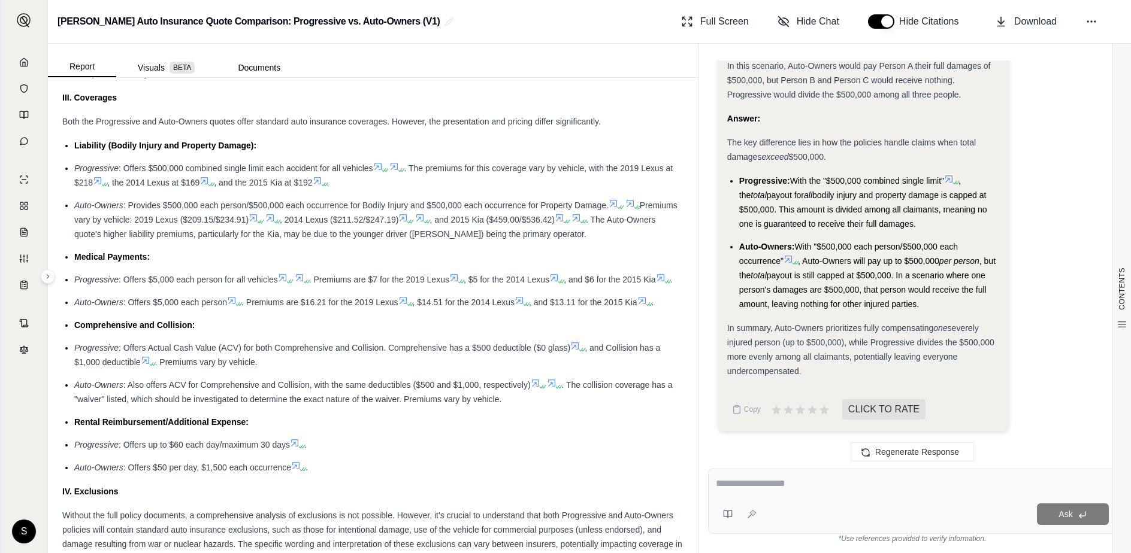
scroll to position [4892, 0]
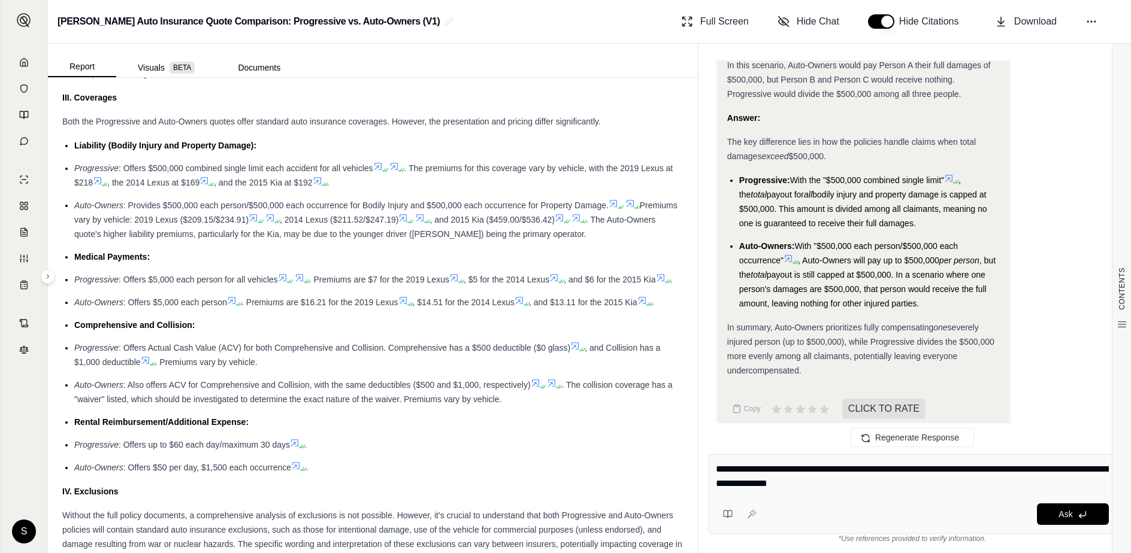
type textarea "**********"
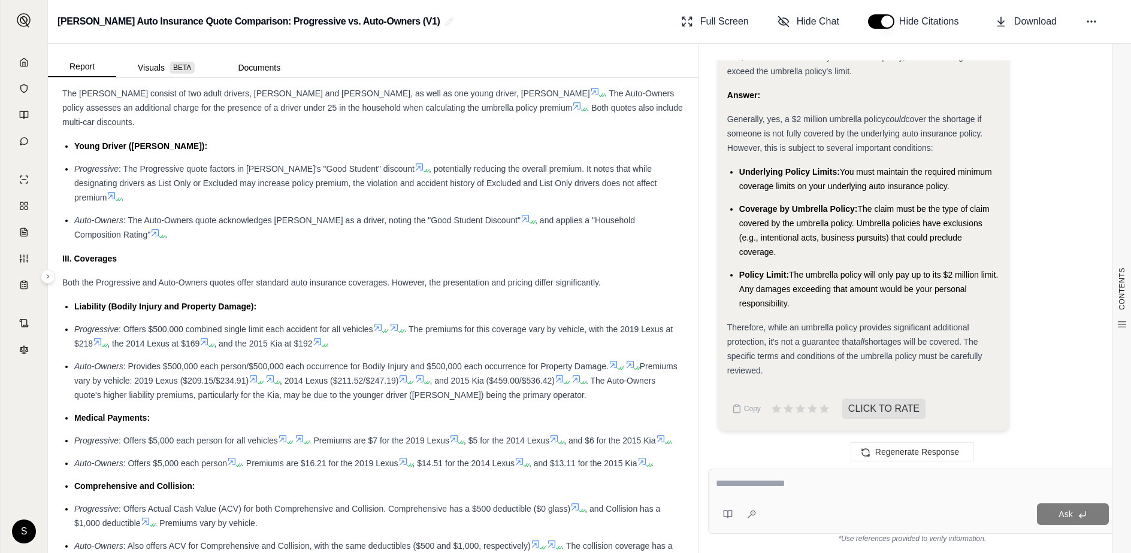
scroll to position [1037, 0]
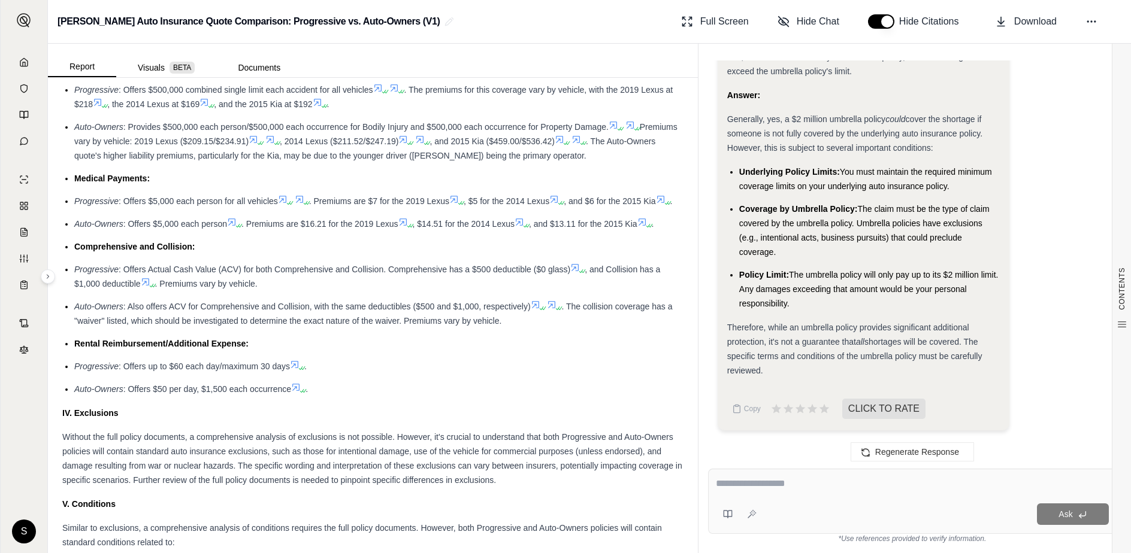
click at [755, 490] on textarea at bounding box center [912, 484] width 393 height 14
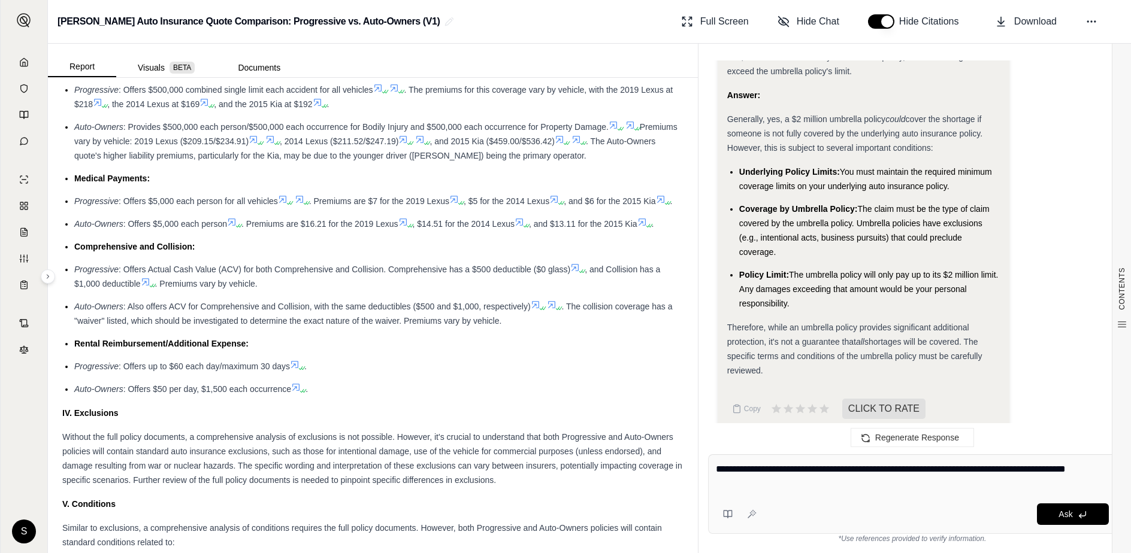
type textarea "**********"
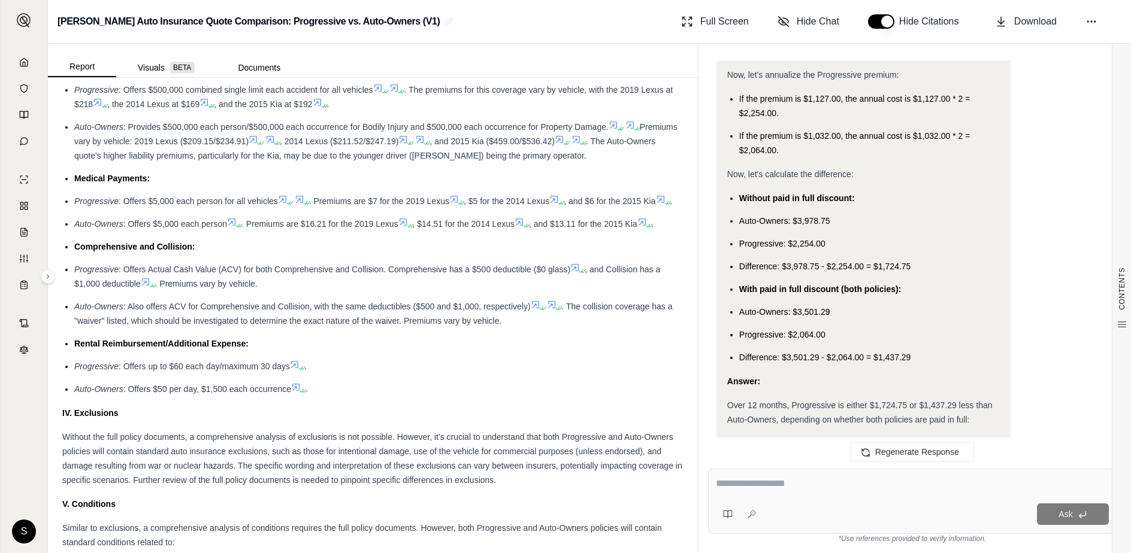
scroll to position [7448, 0]
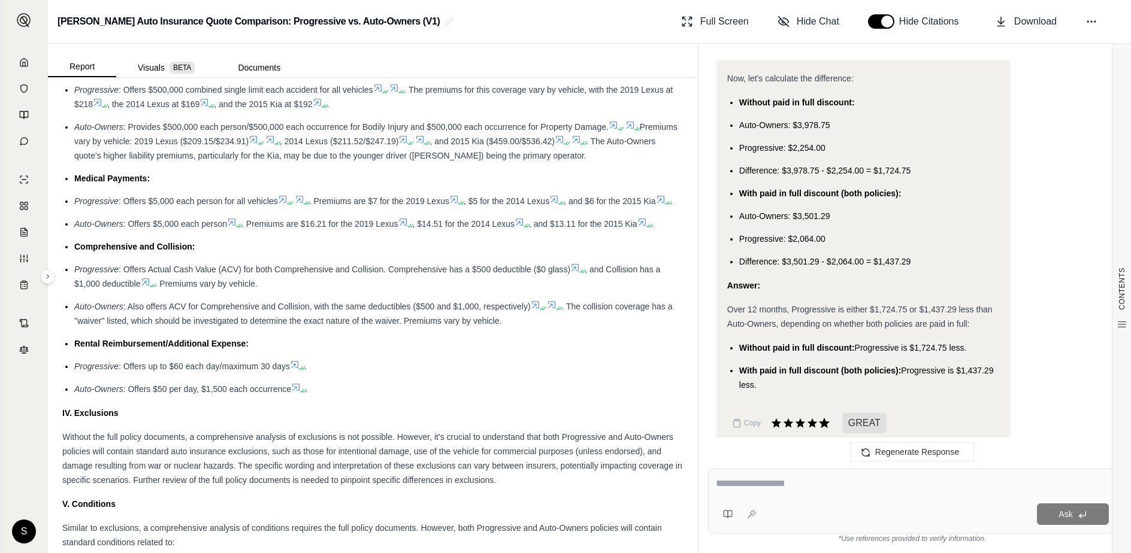
click at [823, 418] on icon at bounding box center [824, 423] width 11 height 10
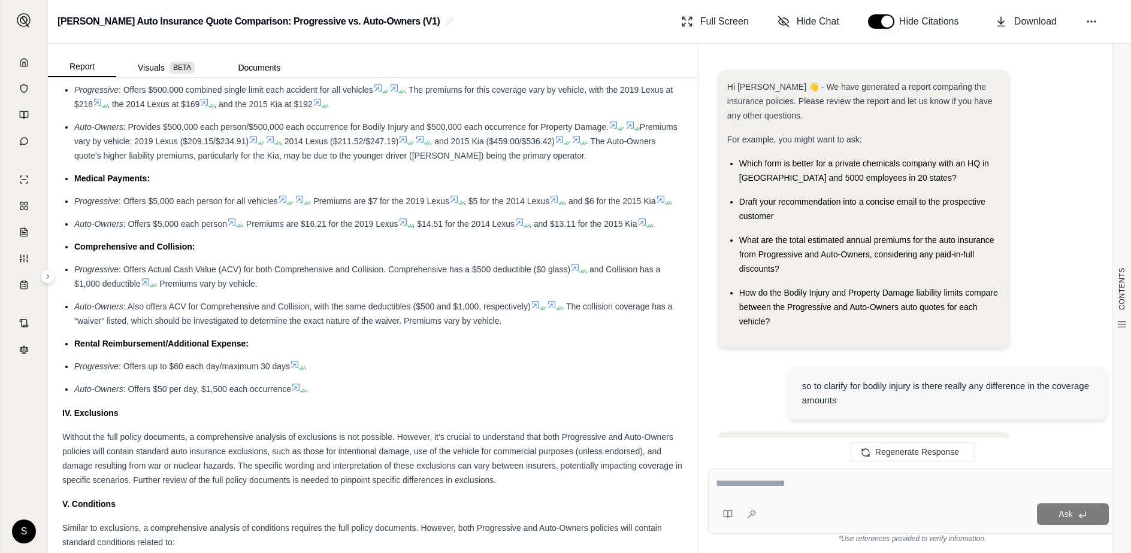
scroll to position [7547, 0]
